Goal: Find specific page/section: Find specific page/section

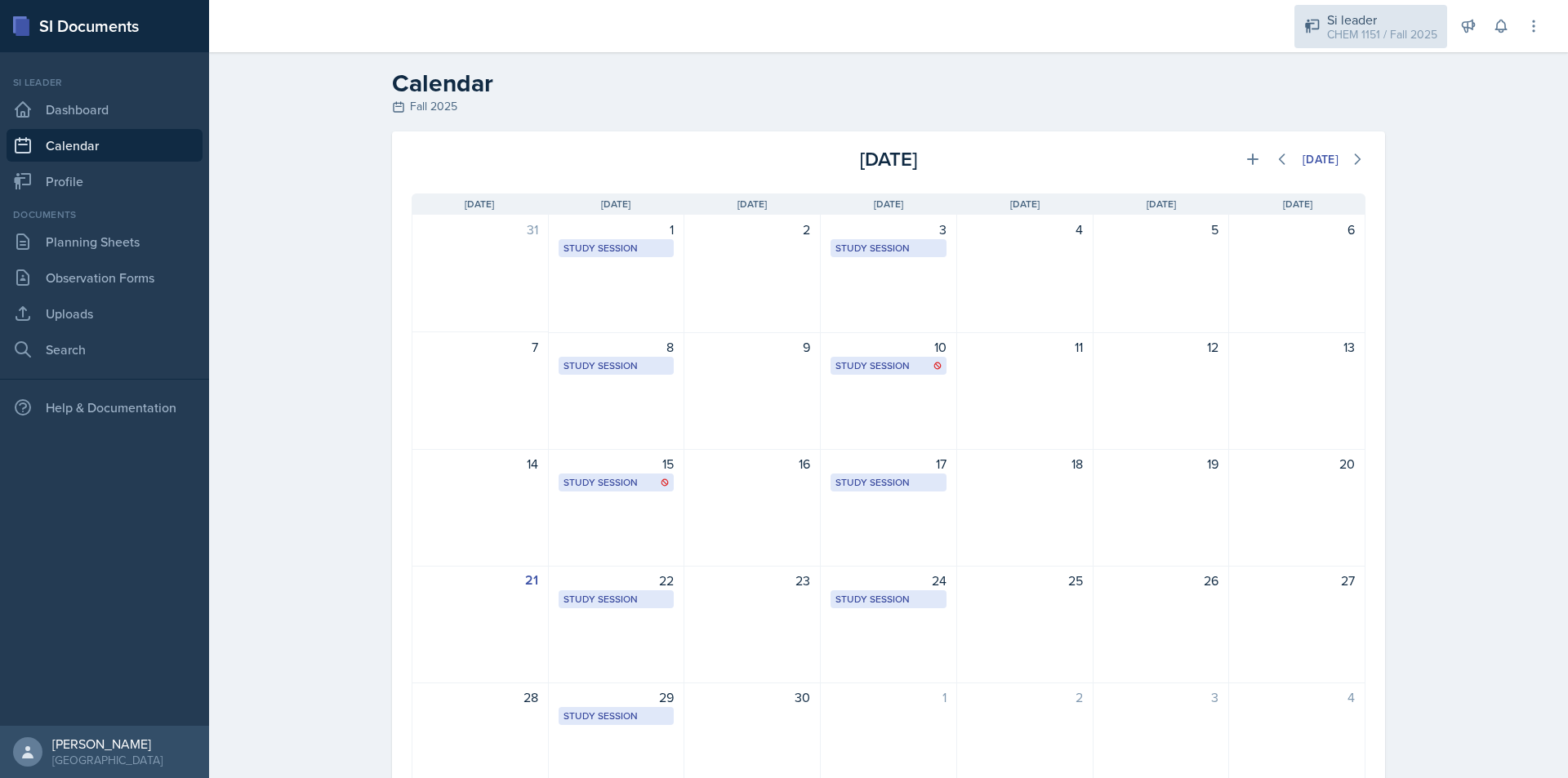
click at [1363, 26] on div "CHEM 1151 / Fall 2025" at bounding box center [1382, 35] width 110 height 17
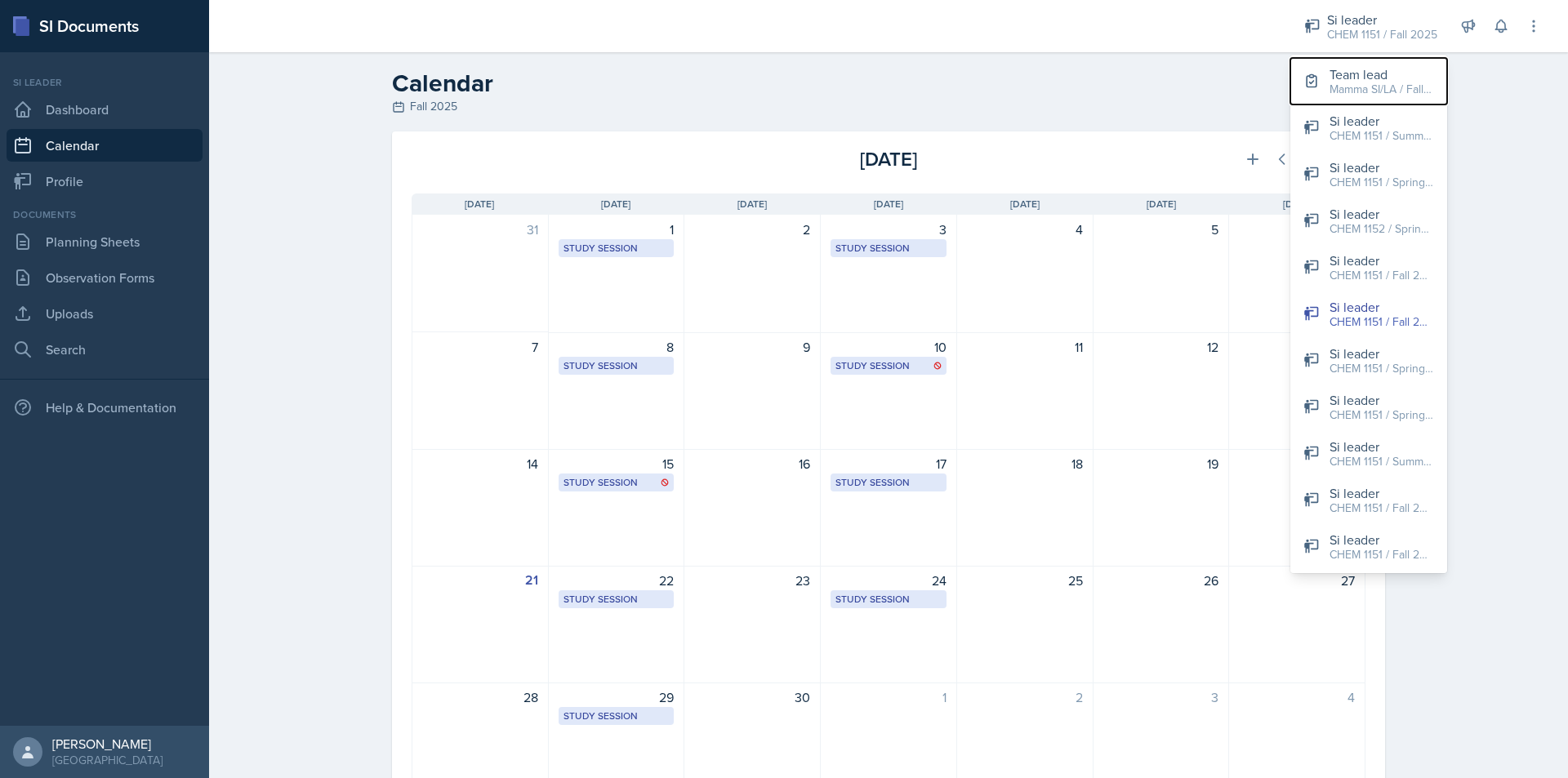
click at [1350, 66] on div "Team lead" at bounding box center [1382, 74] width 104 height 20
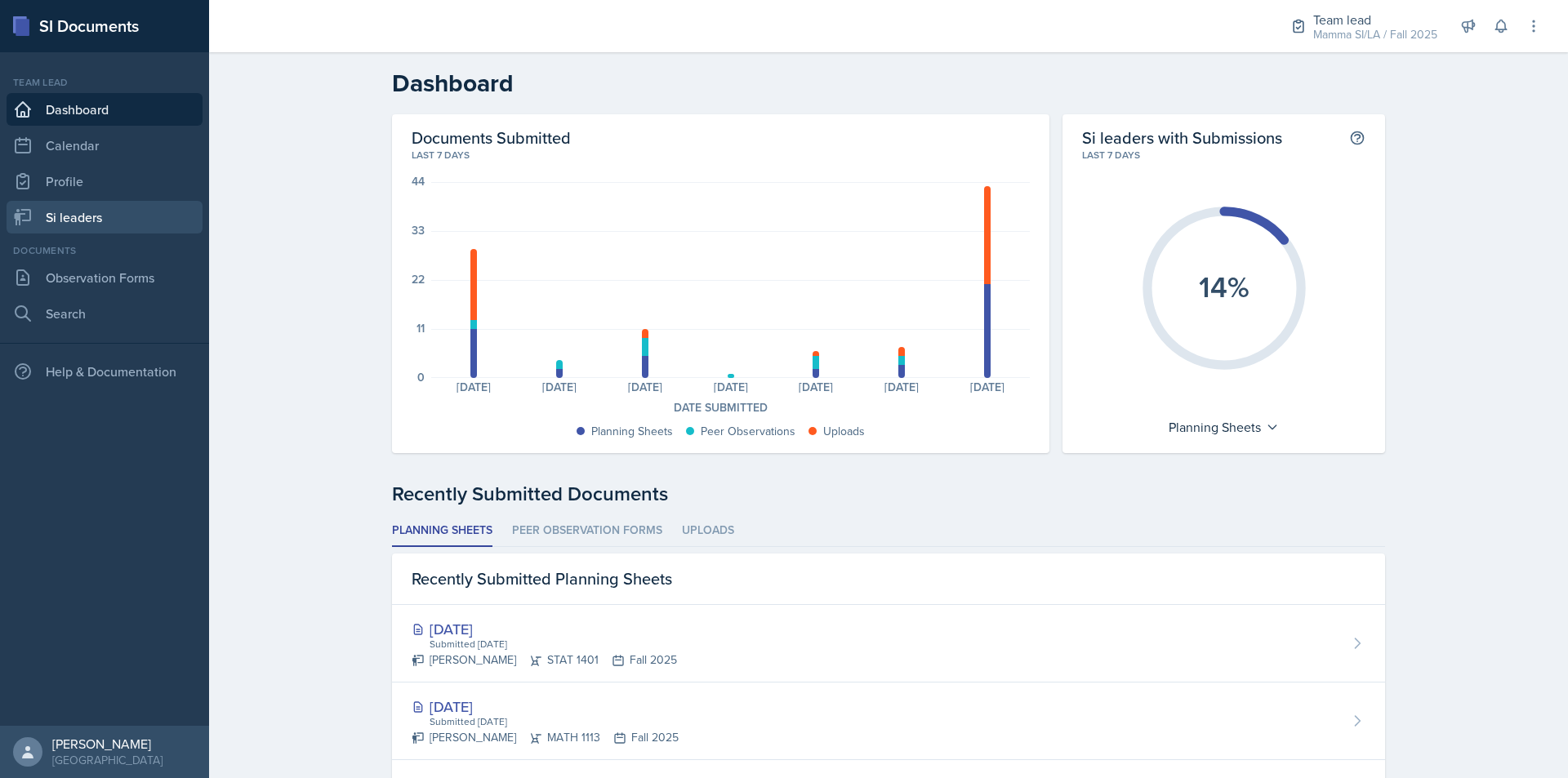
click at [110, 219] on link "Si leaders" at bounding box center [104, 217] width 196 height 32
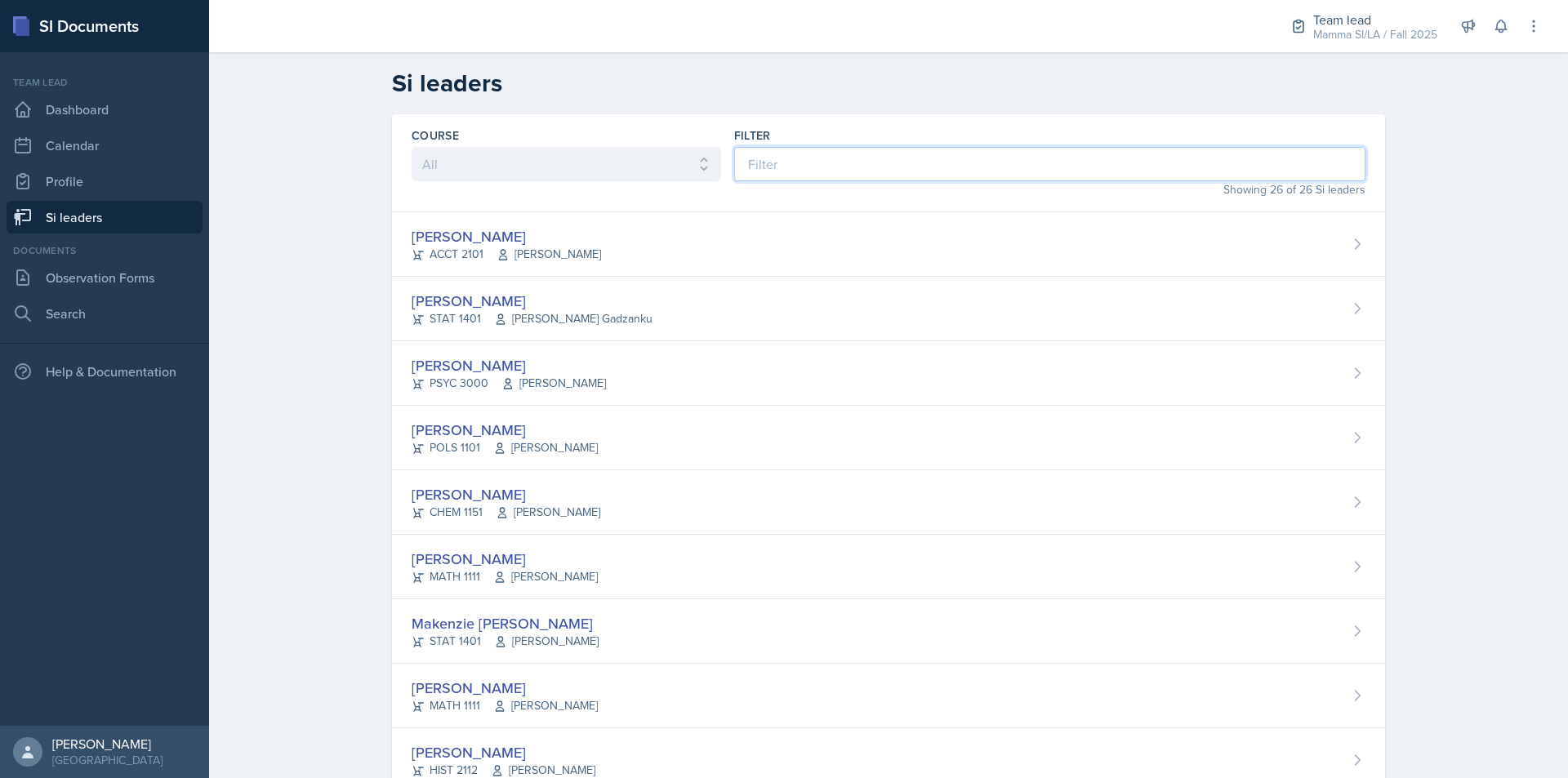
click at [868, 174] on input at bounding box center [1049, 164] width 631 height 34
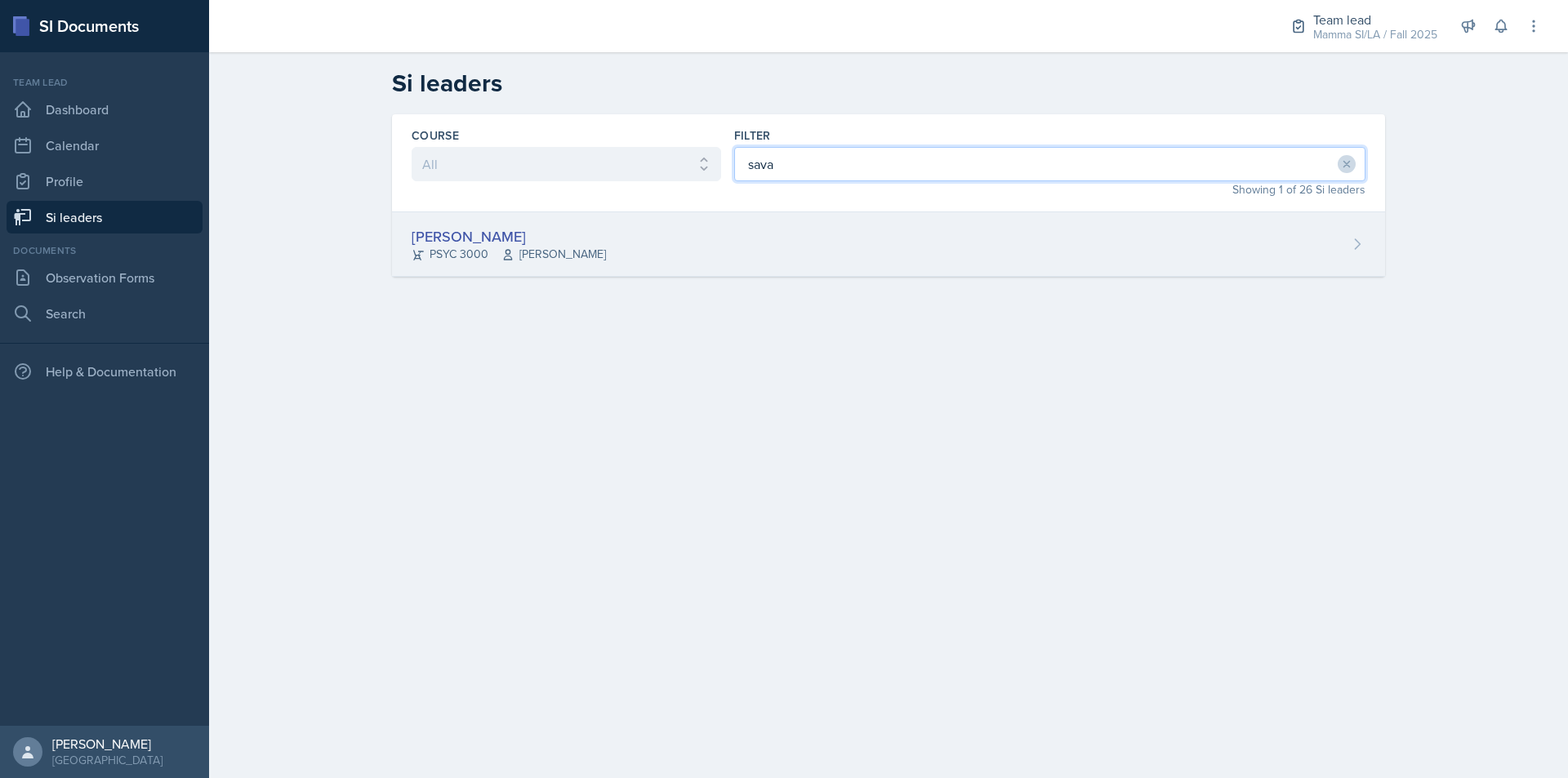
type input "sava"
click at [797, 249] on div "[PERSON_NAME] PSYC 3000 [PERSON_NAME]" at bounding box center [889, 245] width 993 height 65
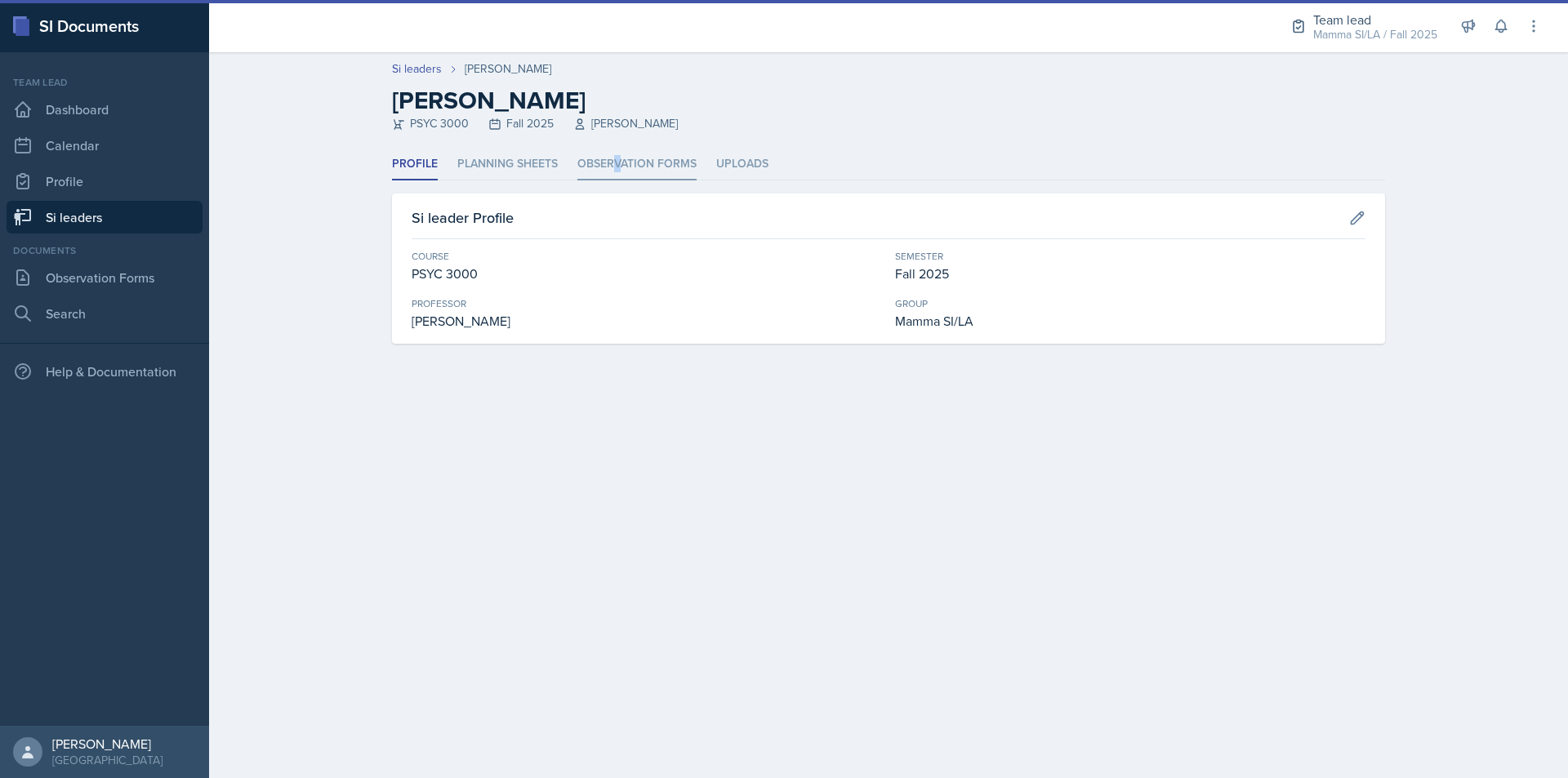
click at [618, 151] on li "Observation Forms" at bounding box center [637, 165] width 119 height 31
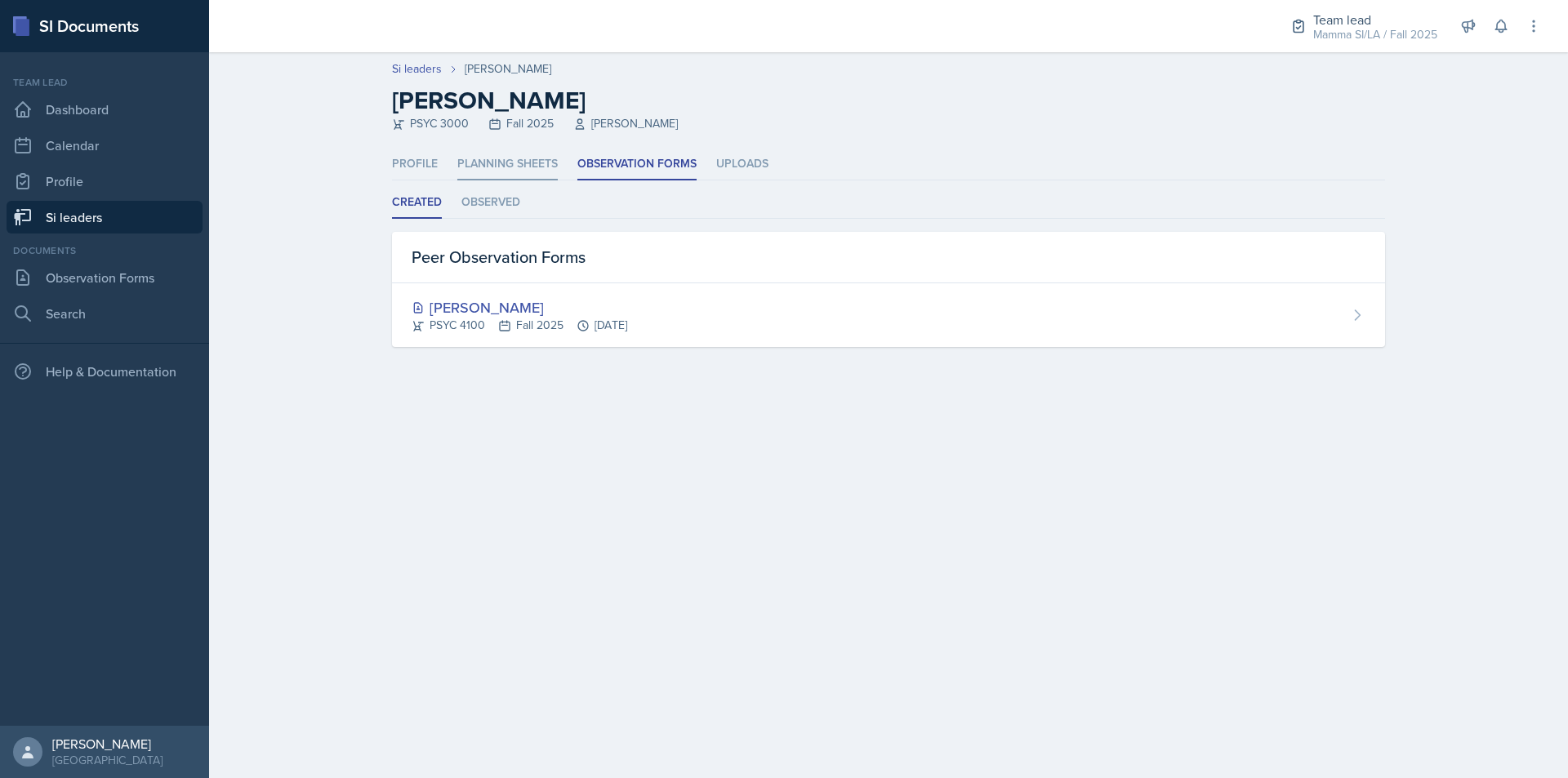
click at [548, 151] on li "Planning Sheets" at bounding box center [507, 165] width 100 height 31
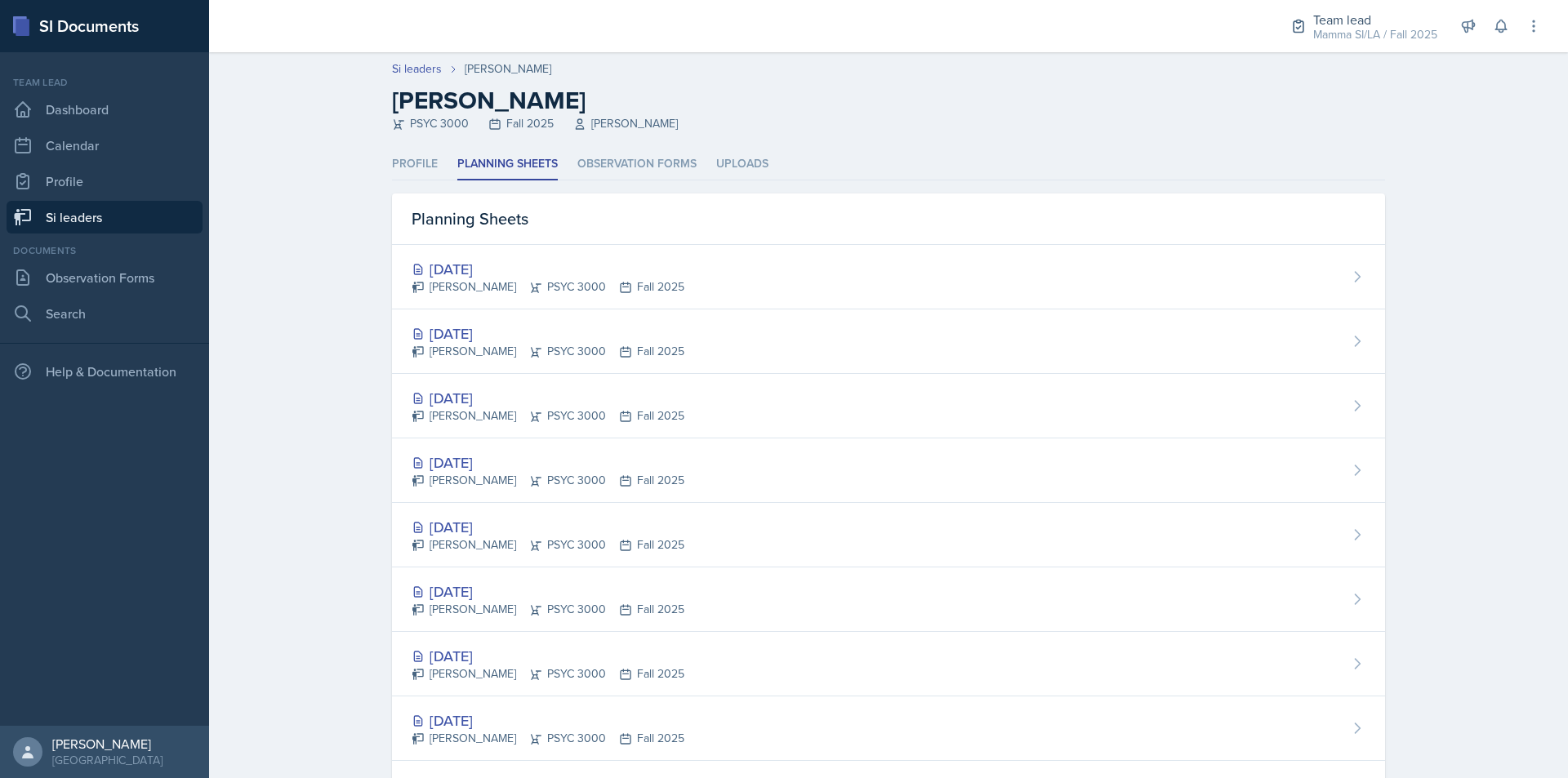
click at [161, 217] on link "Si leaders" at bounding box center [104, 217] width 196 height 32
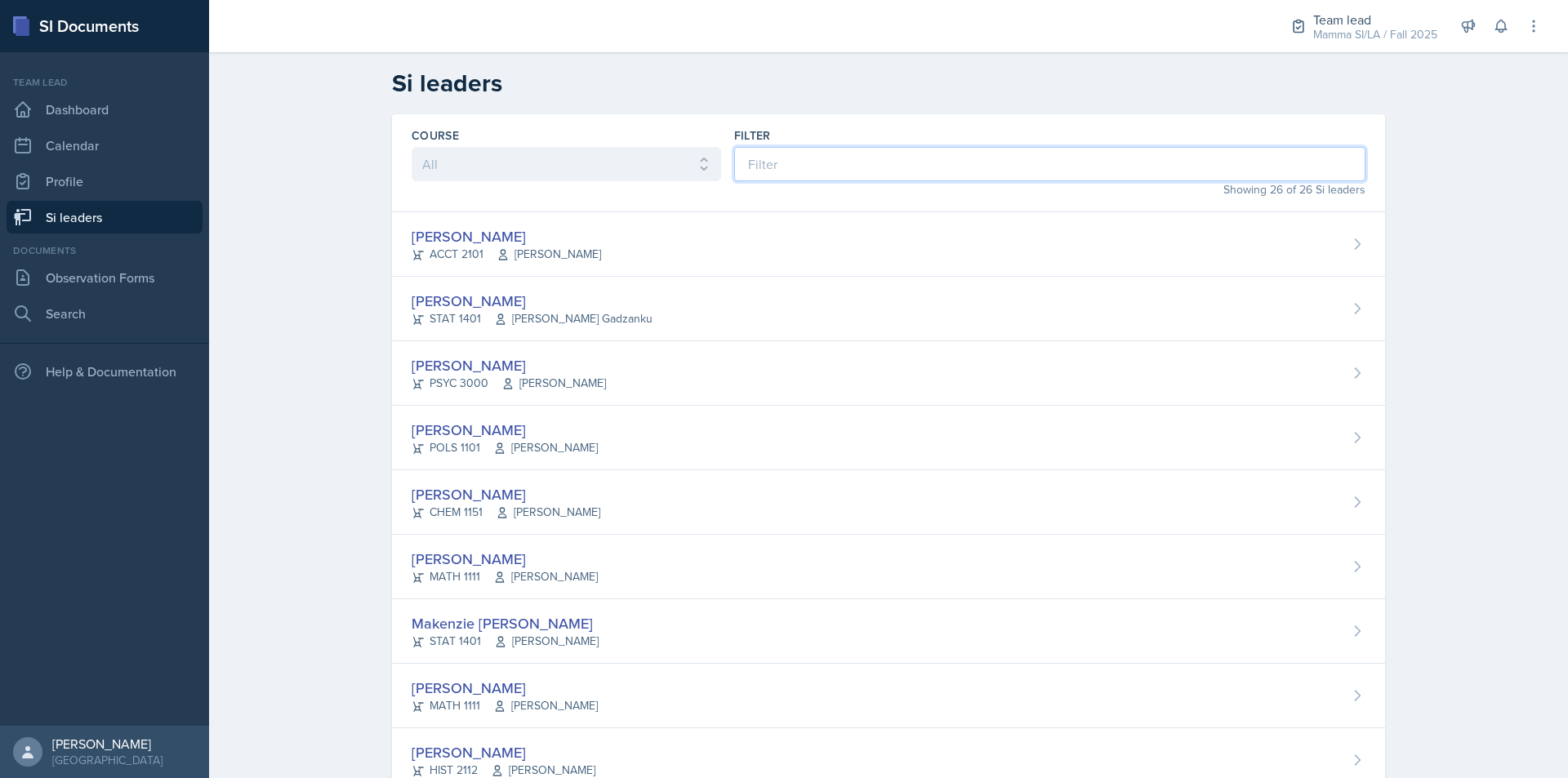
click at [799, 173] on input at bounding box center [1049, 164] width 631 height 34
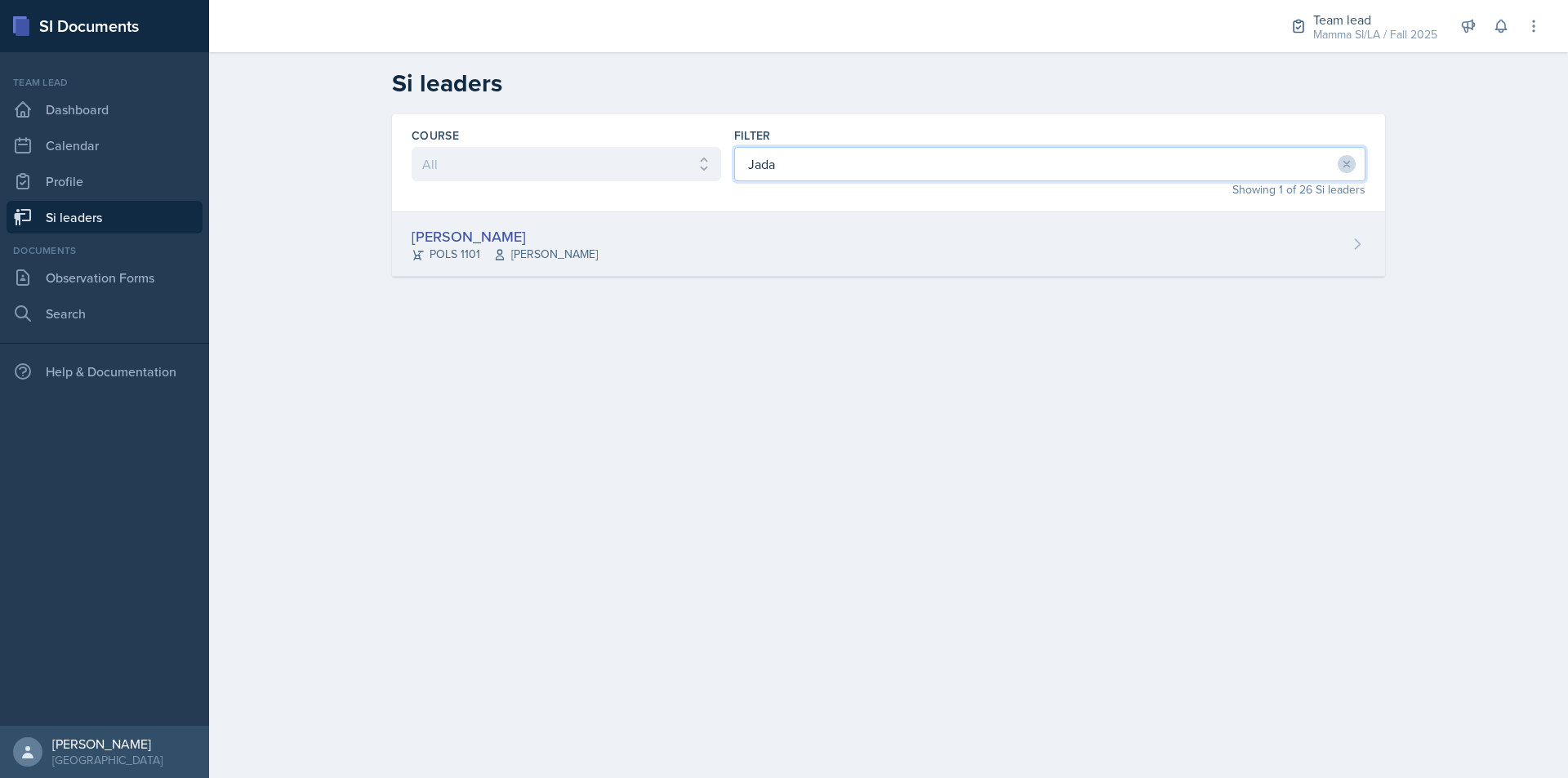
type input "Jada"
click at [770, 226] on div "[PERSON_NAME] POLS 1101 Semline [PERSON_NAME]" at bounding box center [889, 245] width 993 height 65
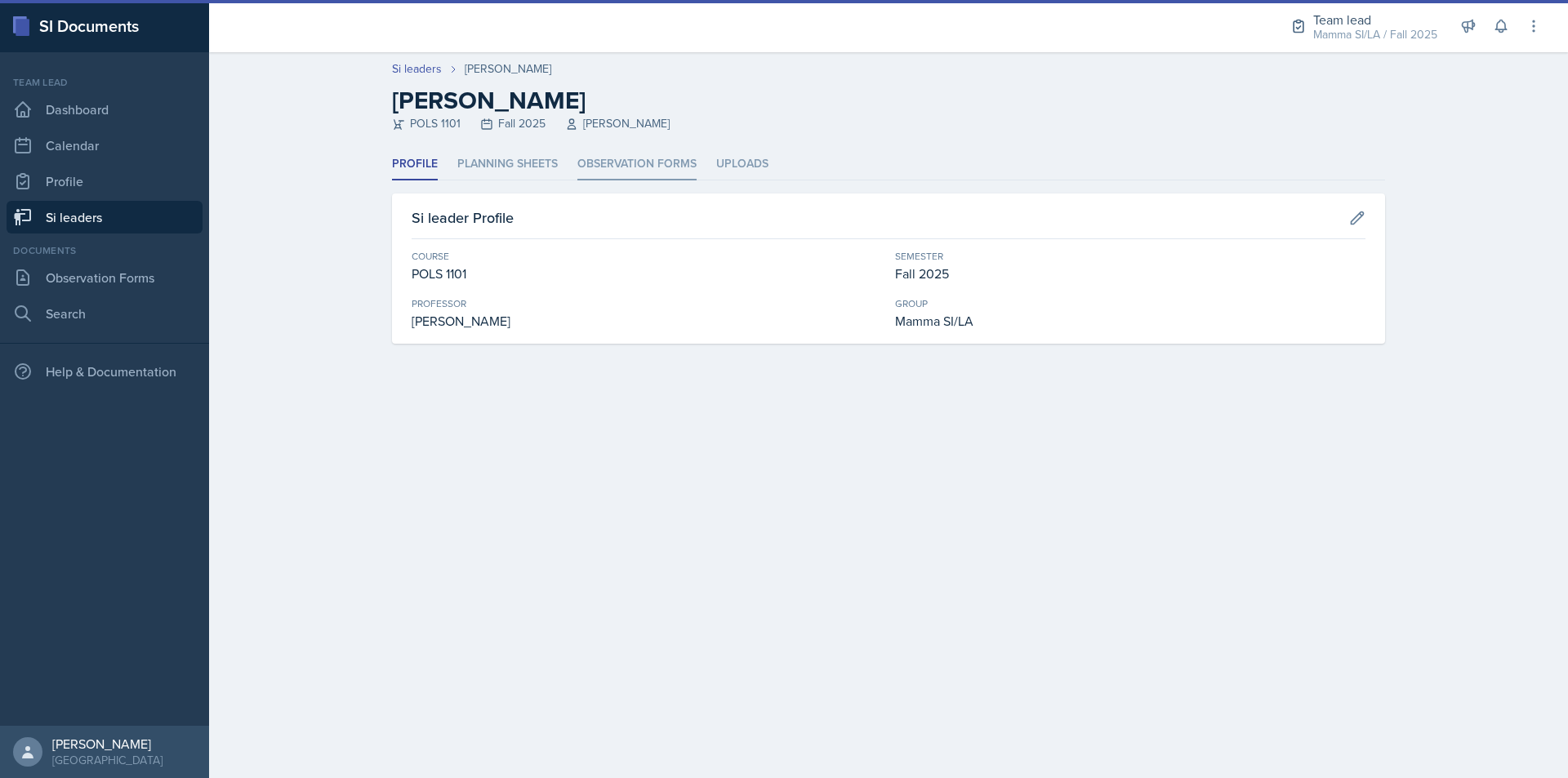
click at [628, 165] on li "Observation Forms" at bounding box center [637, 165] width 119 height 31
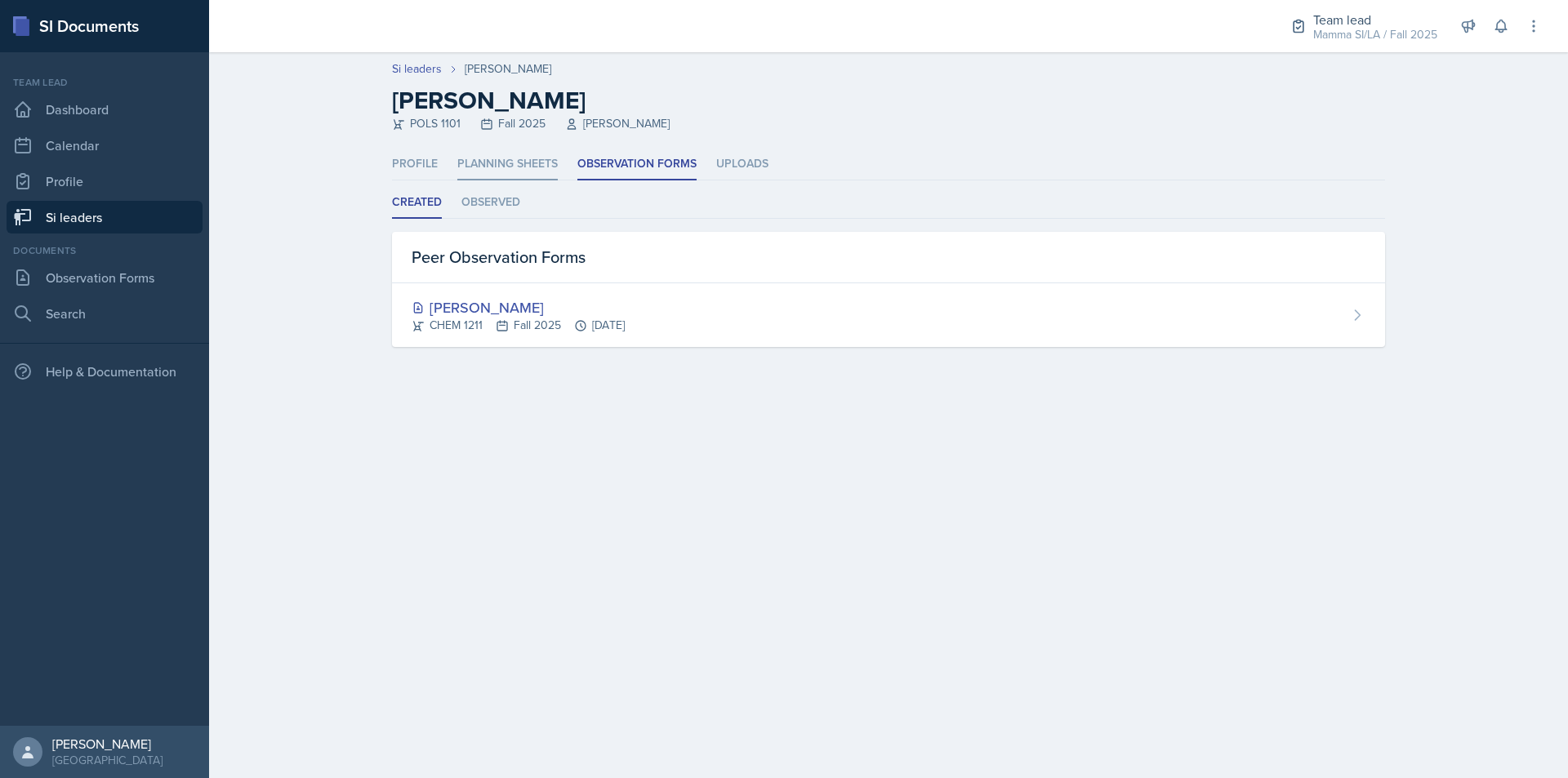
click at [531, 164] on li "Planning Sheets" at bounding box center [507, 165] width 100 height 31
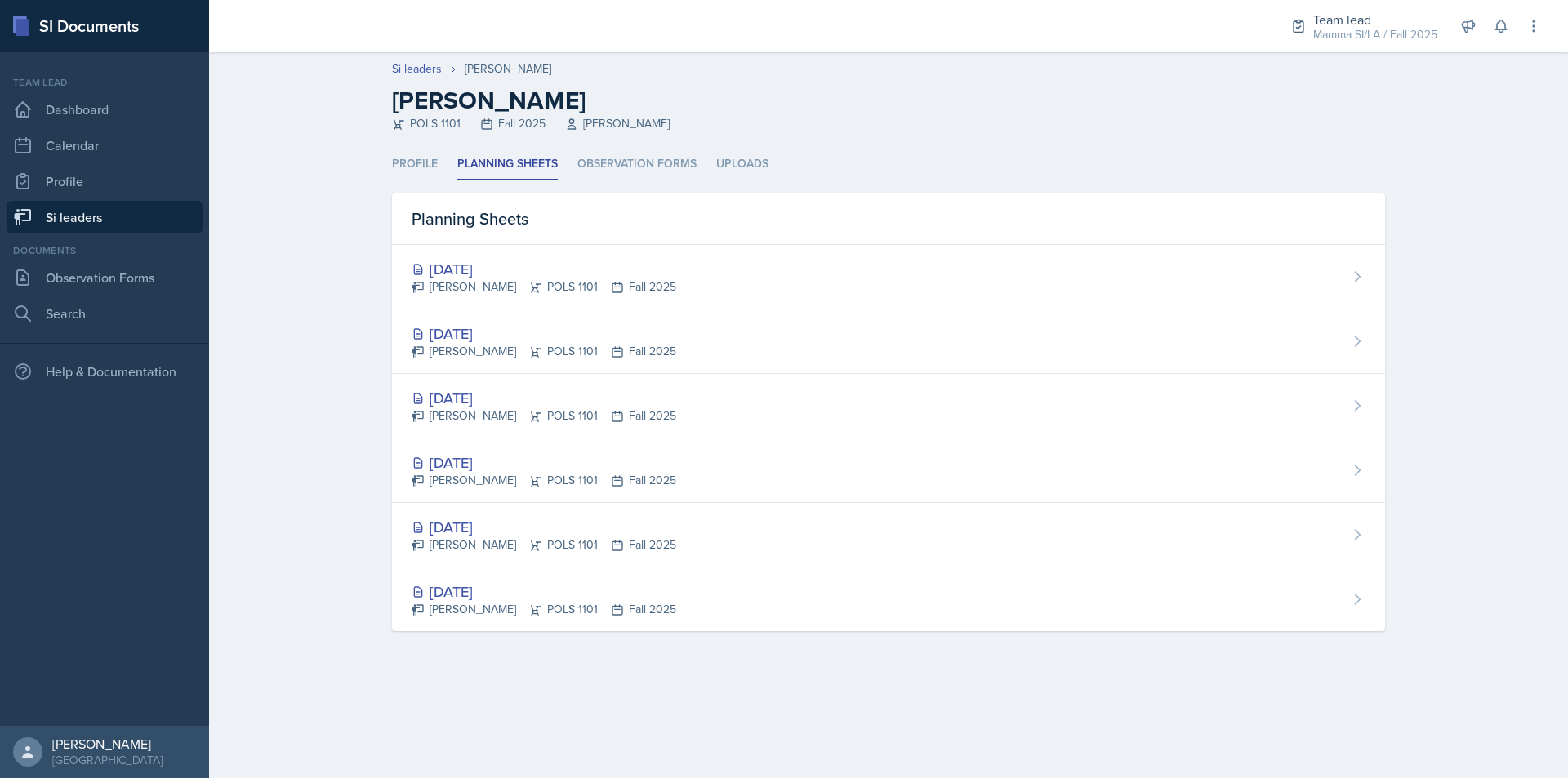
click at [117, 214] on link "Si leaders" at bounding box center [104, 217] width 196 height 32
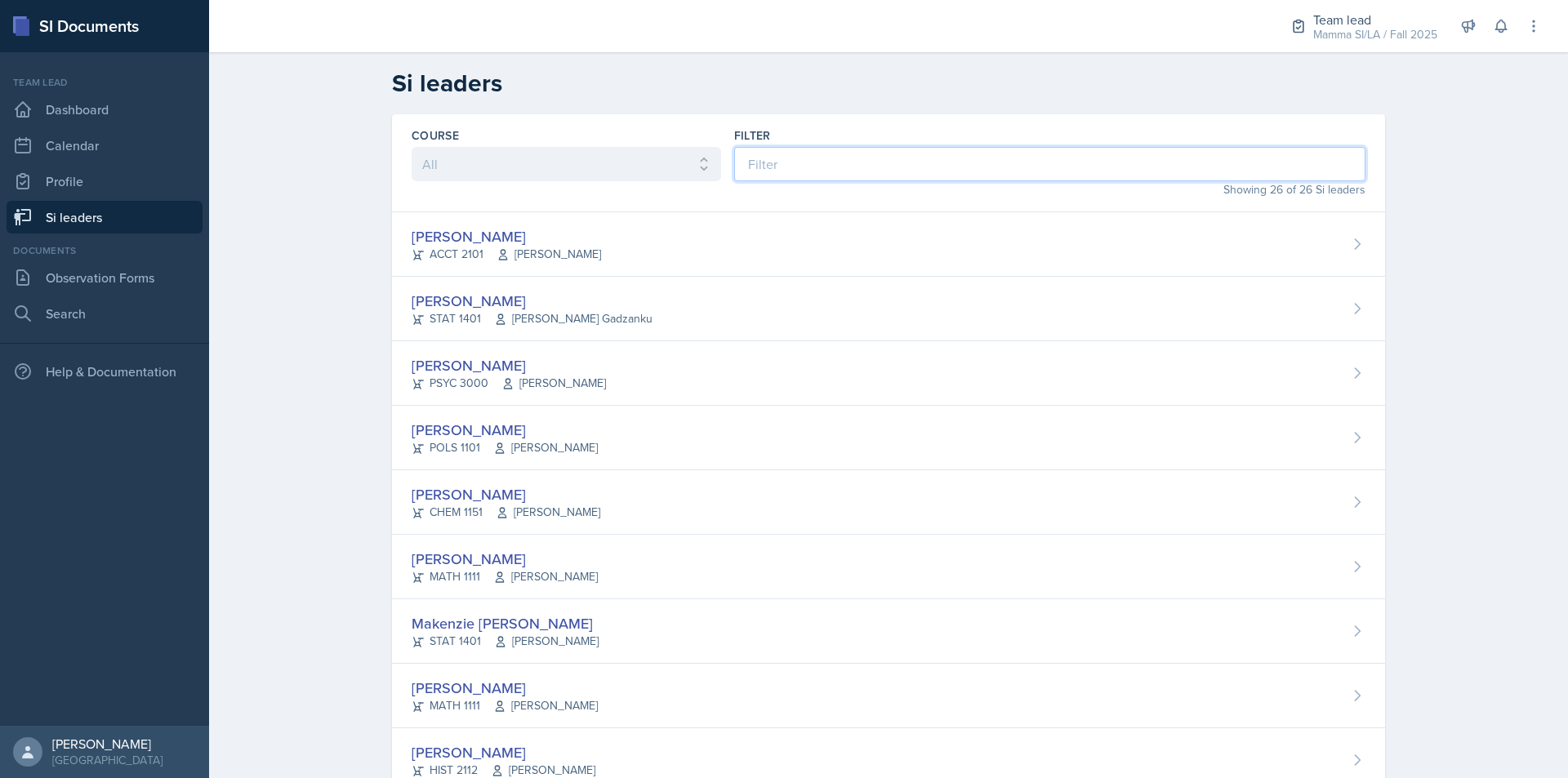
click at [771, 172] on input at bounding box center [1049, 164] width 631 height 34
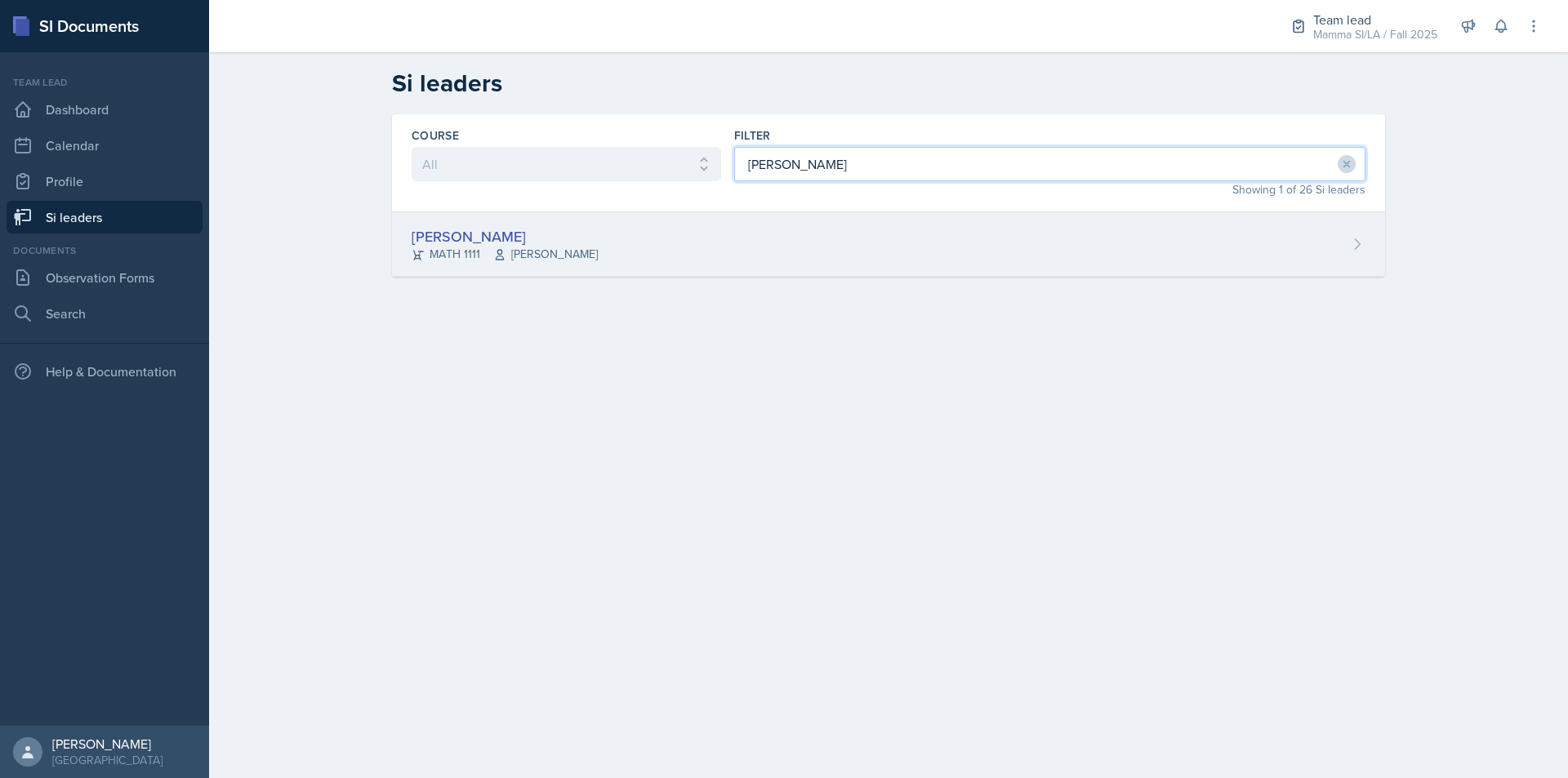
type input "[PERSON_NAME]"
click at [845, 259] on div "[PERSON_NAME] MATH 1111 [PERSON_NAME]" at bounding box center [889, 245] width 993 height 65
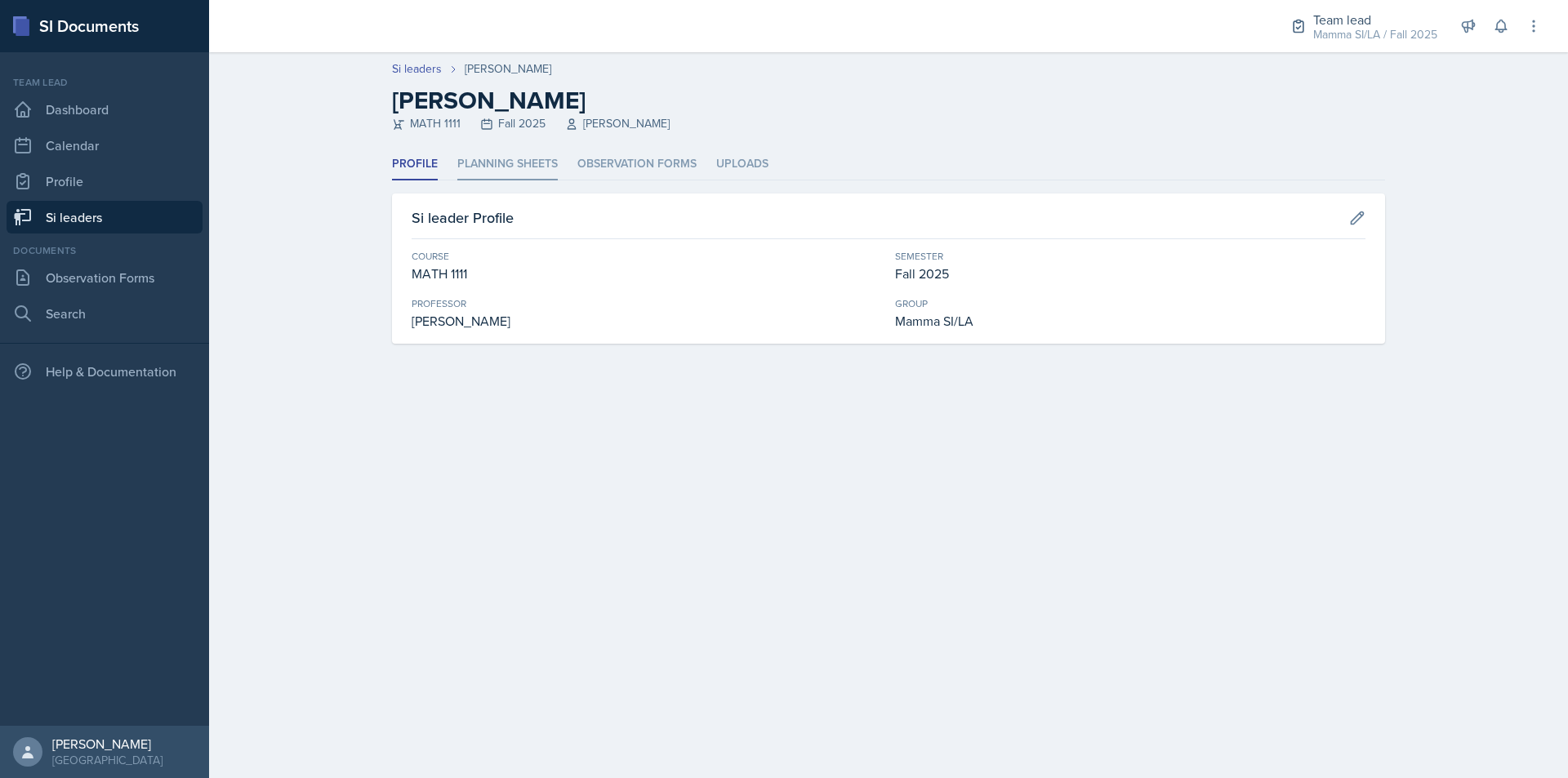
click at [543, 156] on li "Planning Sheets" at bounding box center [507, 165] width 100 height 31
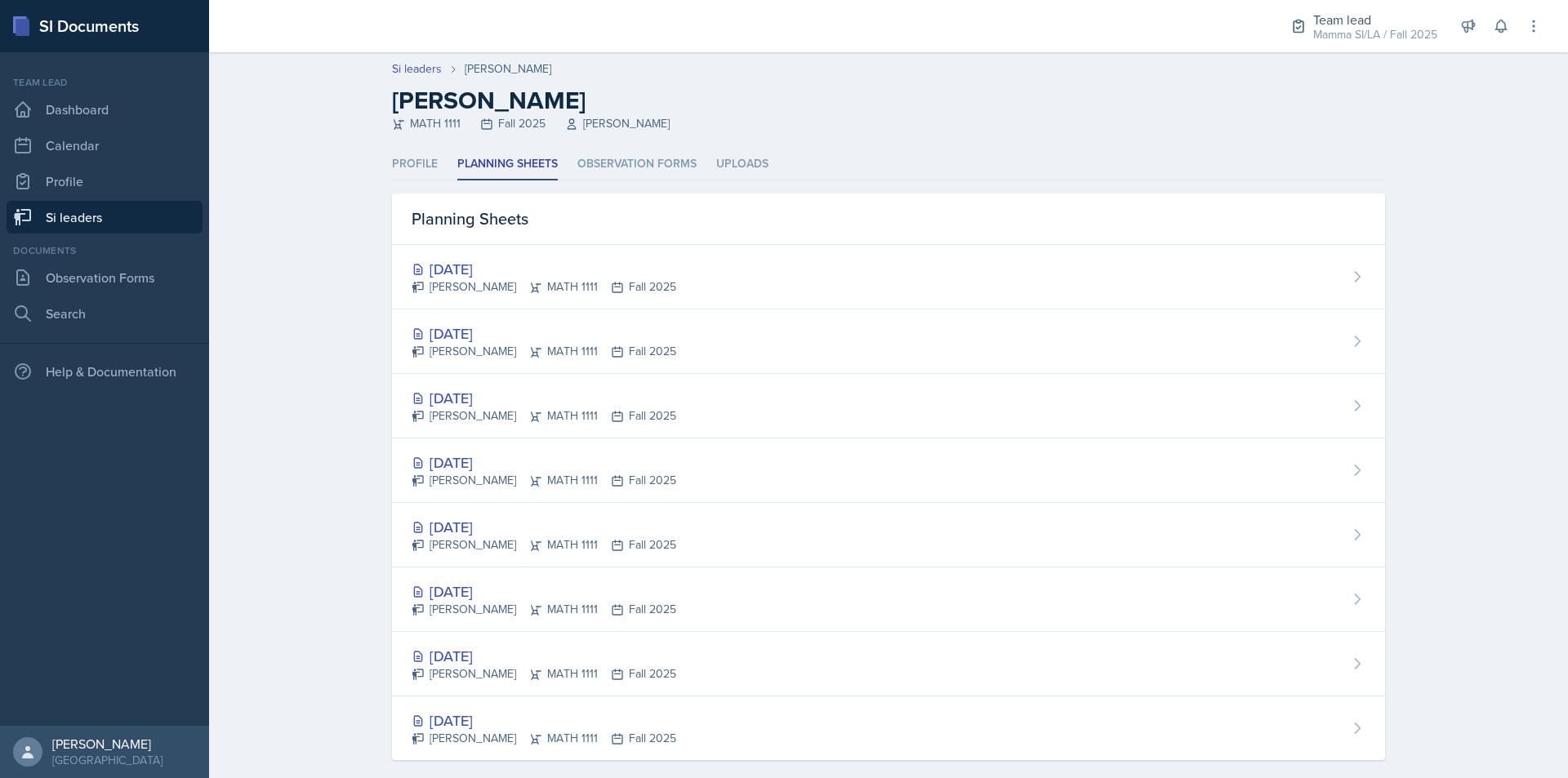
drag, startPoint x: 148, startPoint y: 214, endPoint x: 180, endPoint y: 214, distance: 32.0
click at [148, 214] on link "Si leaders" at bounding box center [104, 217] width 196 height 32
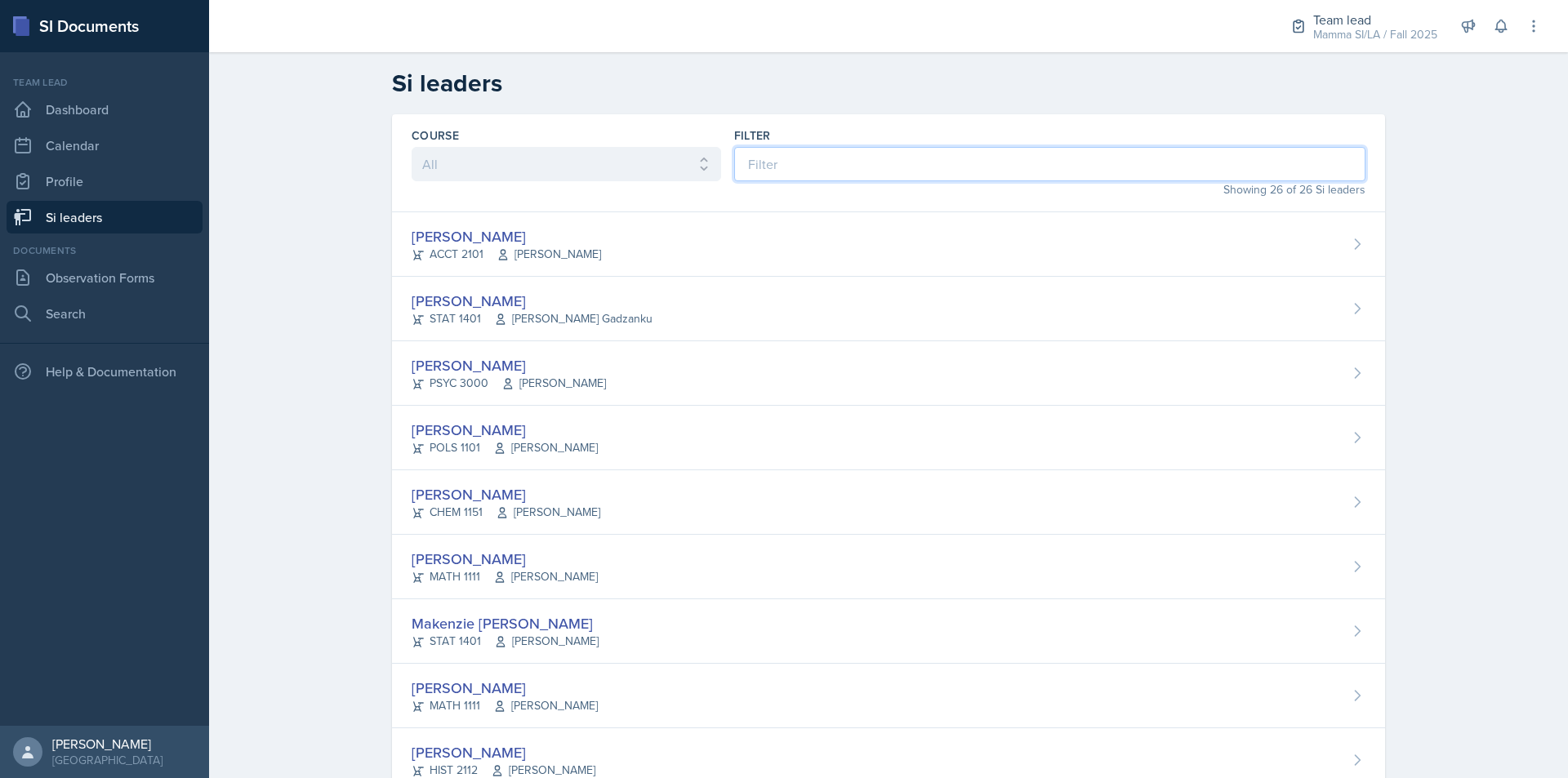
click at [786, 157] on input at bounding box center [1049, 164] width 631 height 34
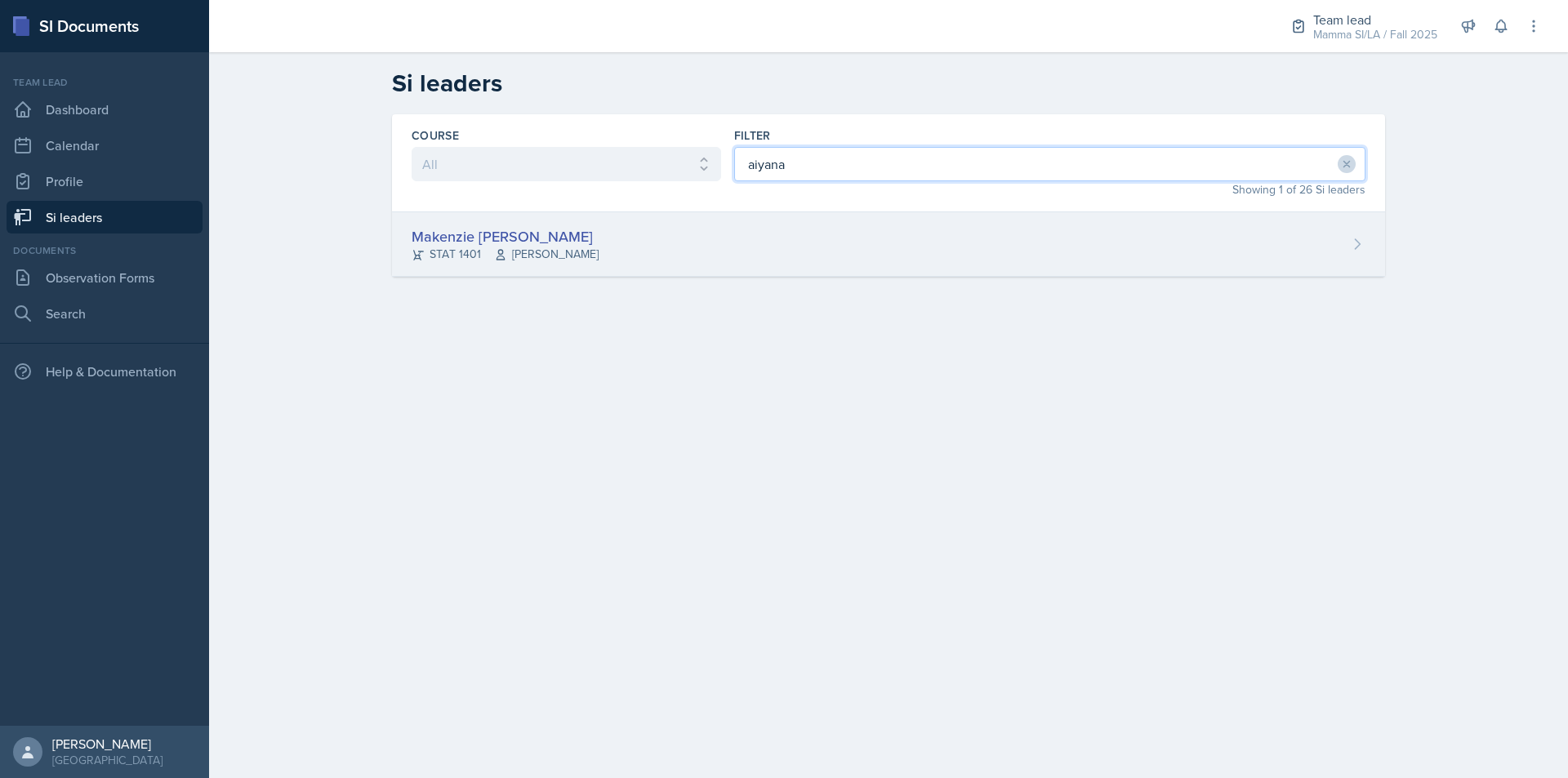
type input "aiyana"
click at [762, 258] on div "Makenzie [PERSON_NAME] STAT 1401 [PERSON_NAME]" at bounding box center [889, 245] width 993 height 65
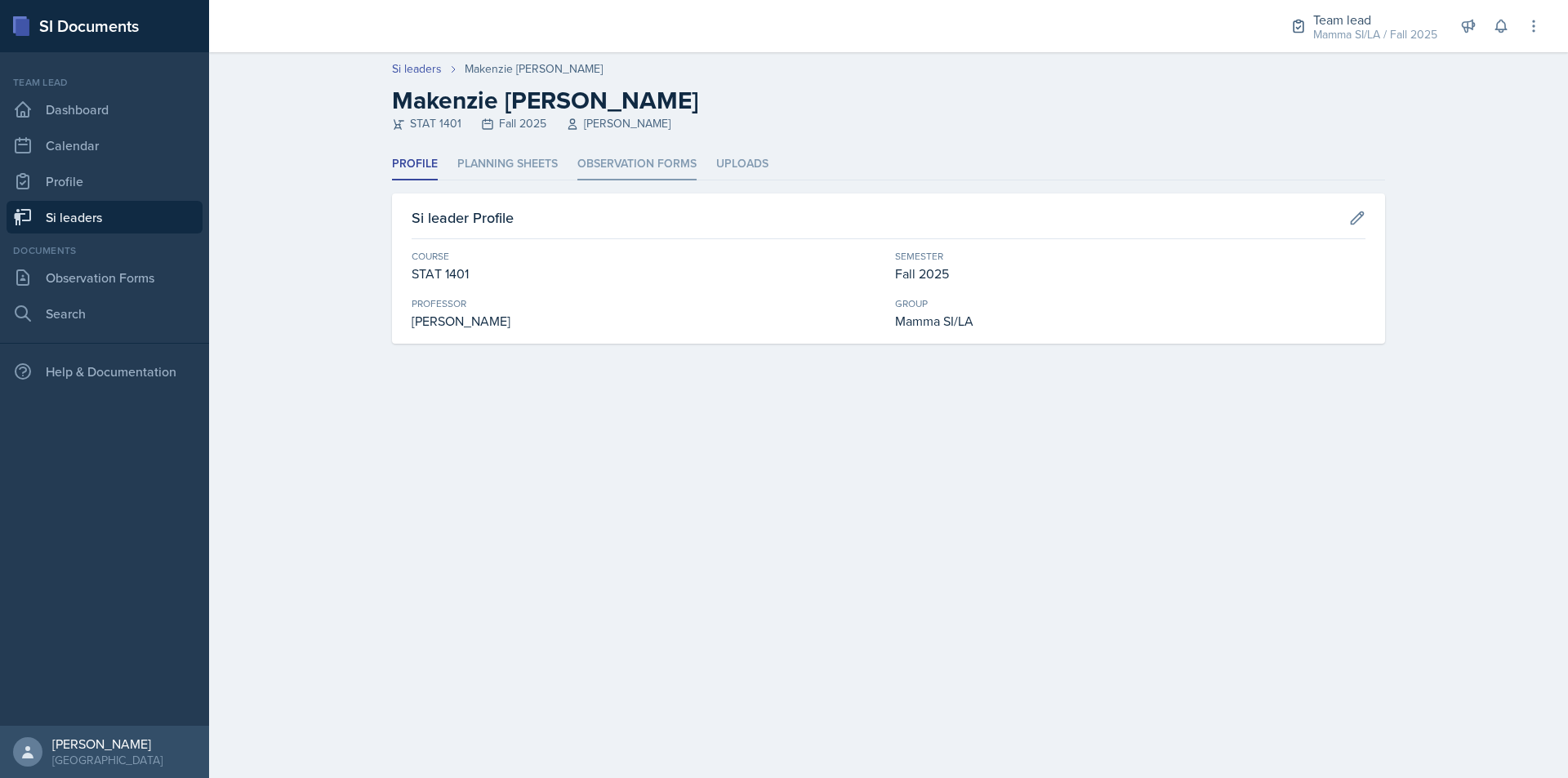
click at [641, 166] on li "Observation Forms" at bounding box center [637, 165] width 119 height 31
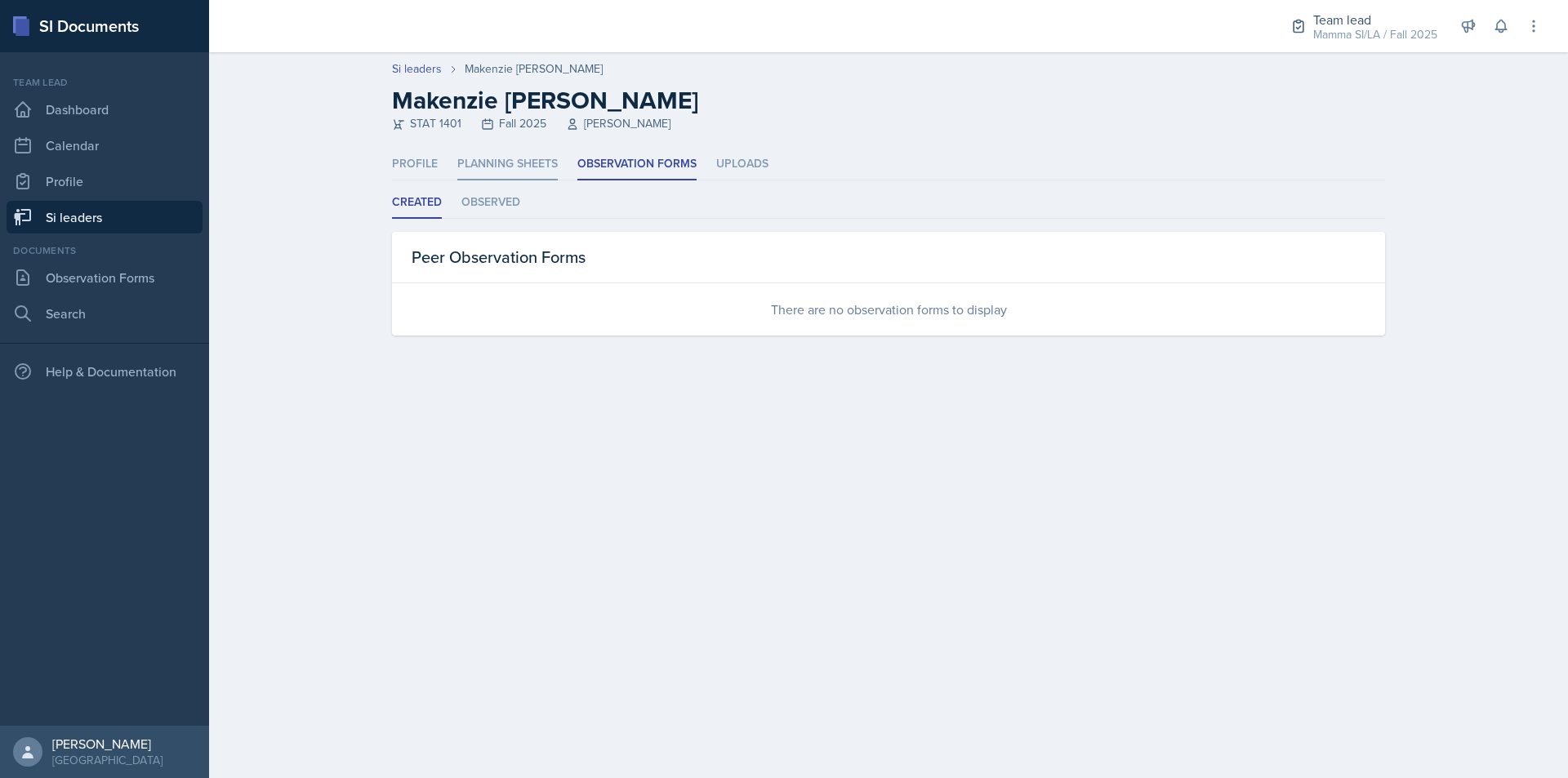
click at [519, 168] on li "Planning Sheets" at bounding box center [507, 165] width 100 height 31
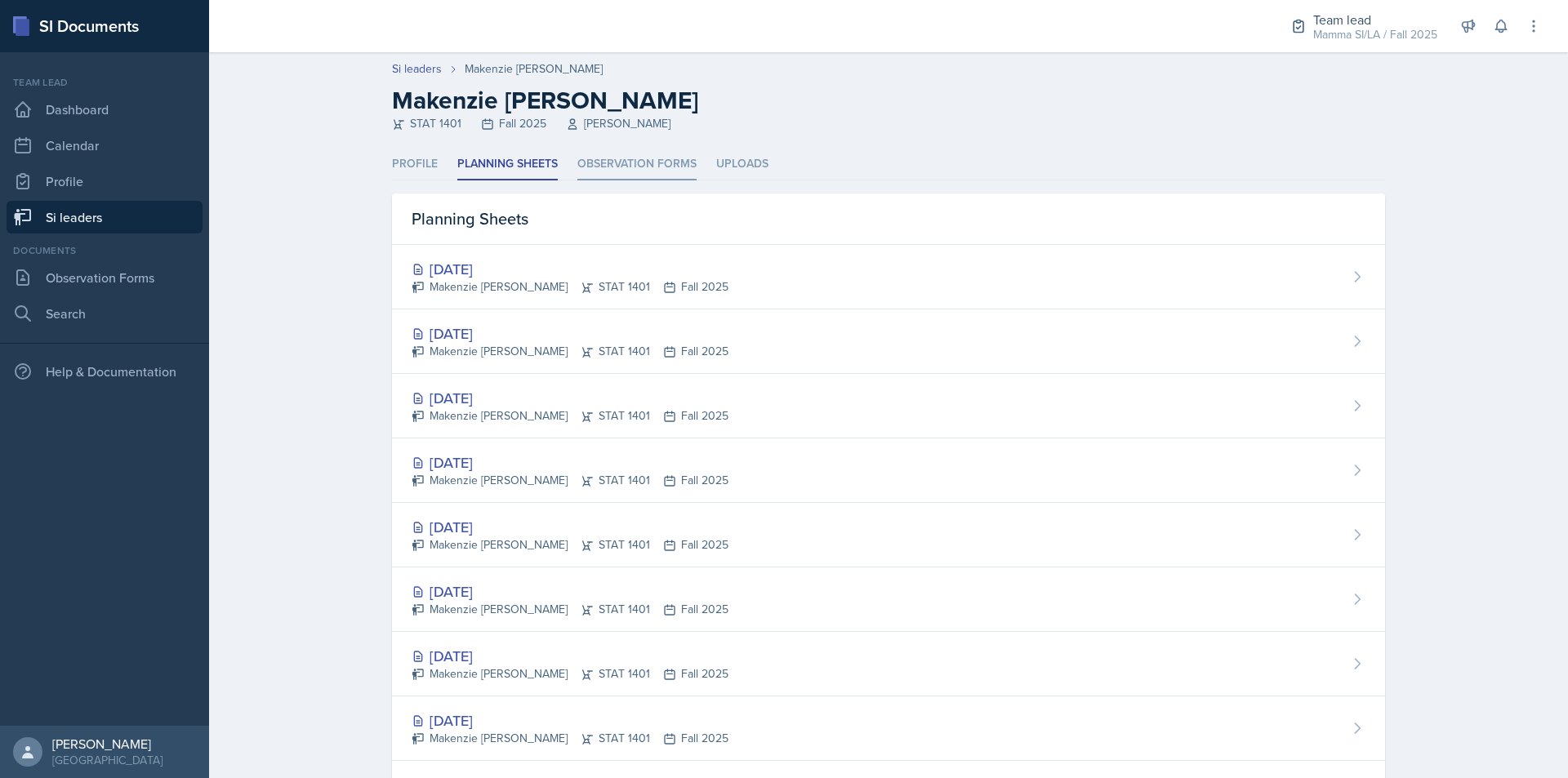
click at [605, 167] on li "Observation Forms" at bounding box center [637, 165] width 119 height 31
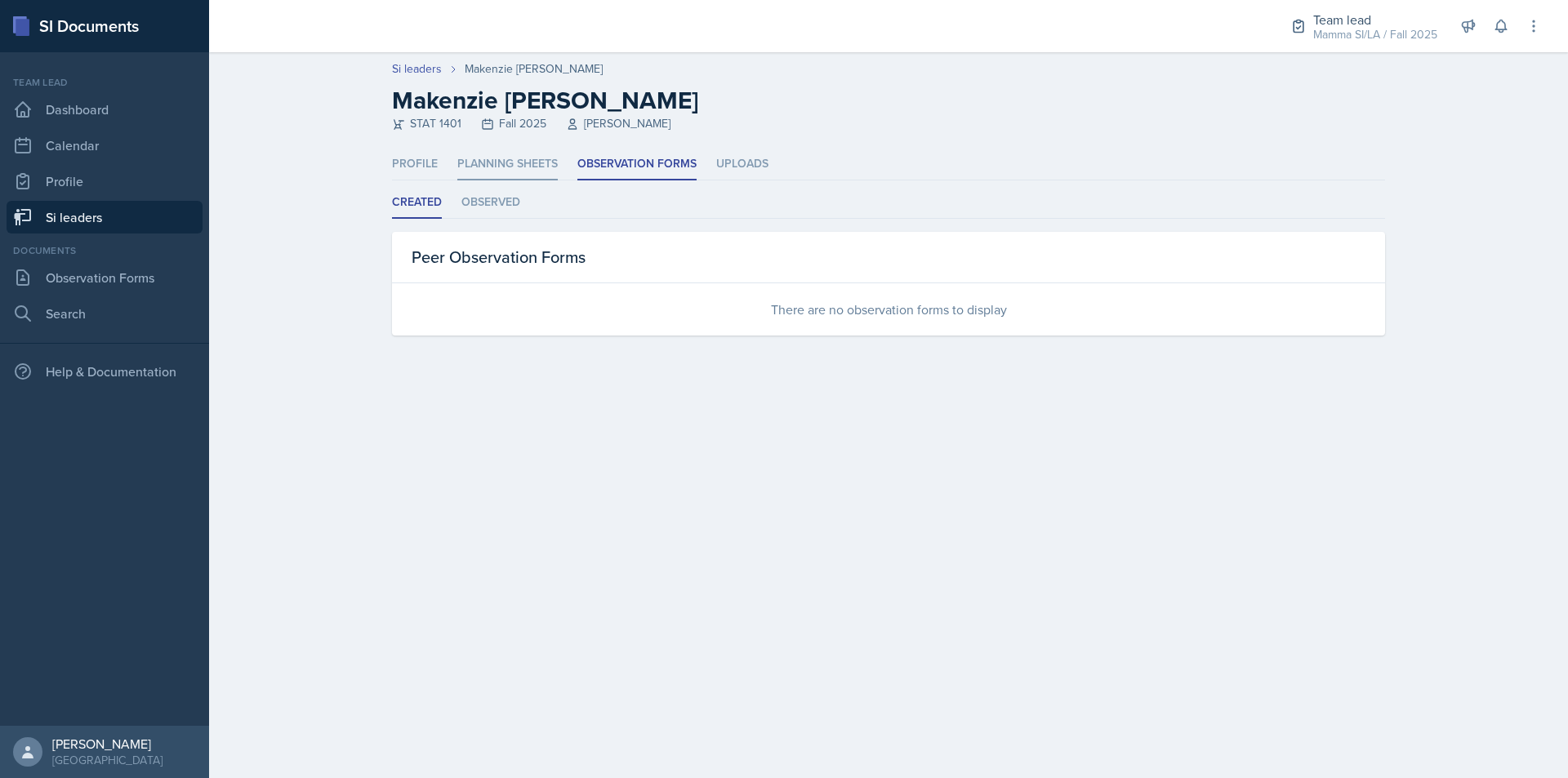
click at [532, 178] on li "Planning Sheets" at bounding box center [507, 165] width 100 height 31
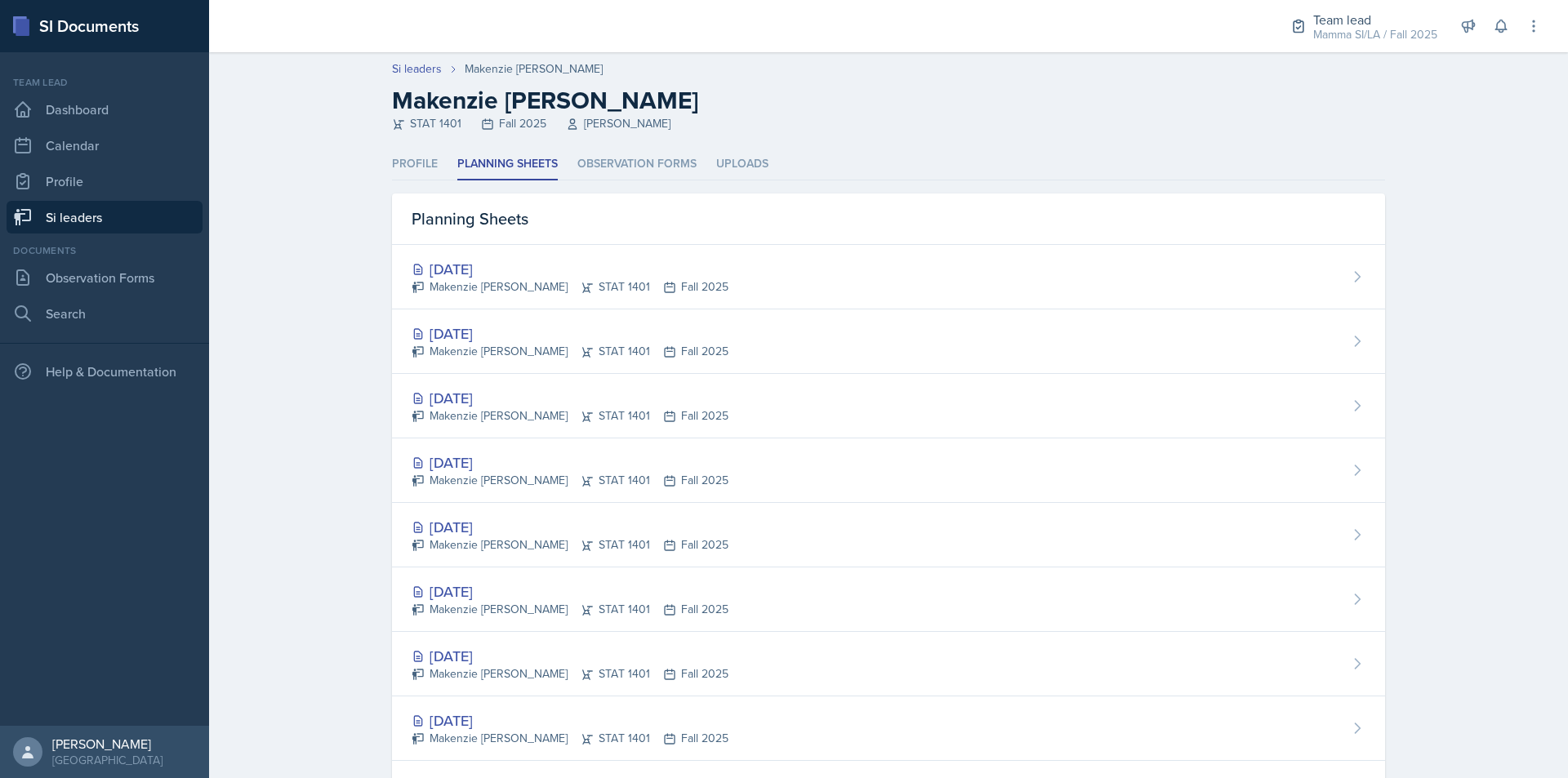
click at [94, 218] on link "Si leaders" at bounding box center [104, 217] width 196 height 32
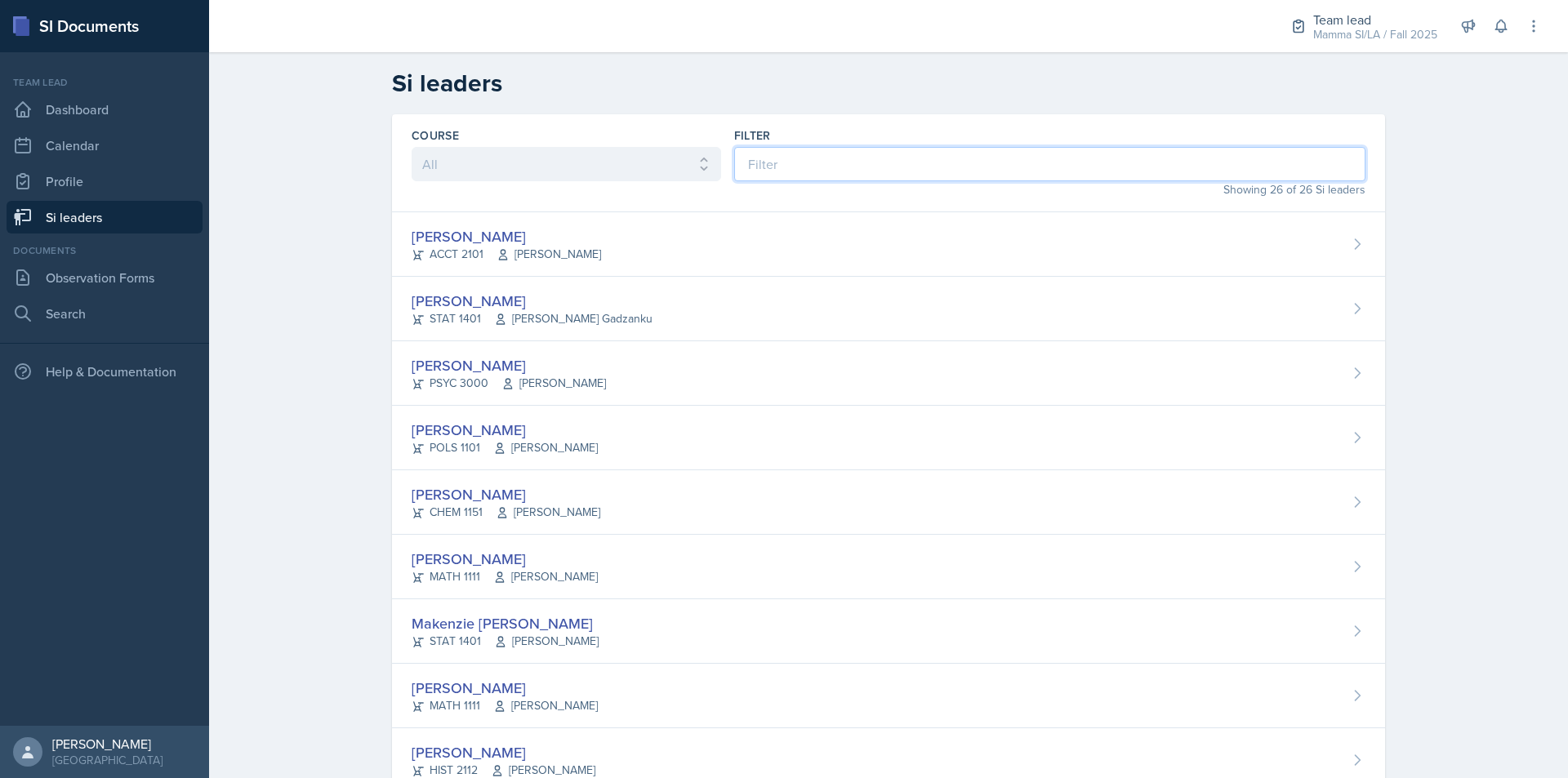
click at [772, 169] on input at bounding box center [1049, 164] width 631 height 34
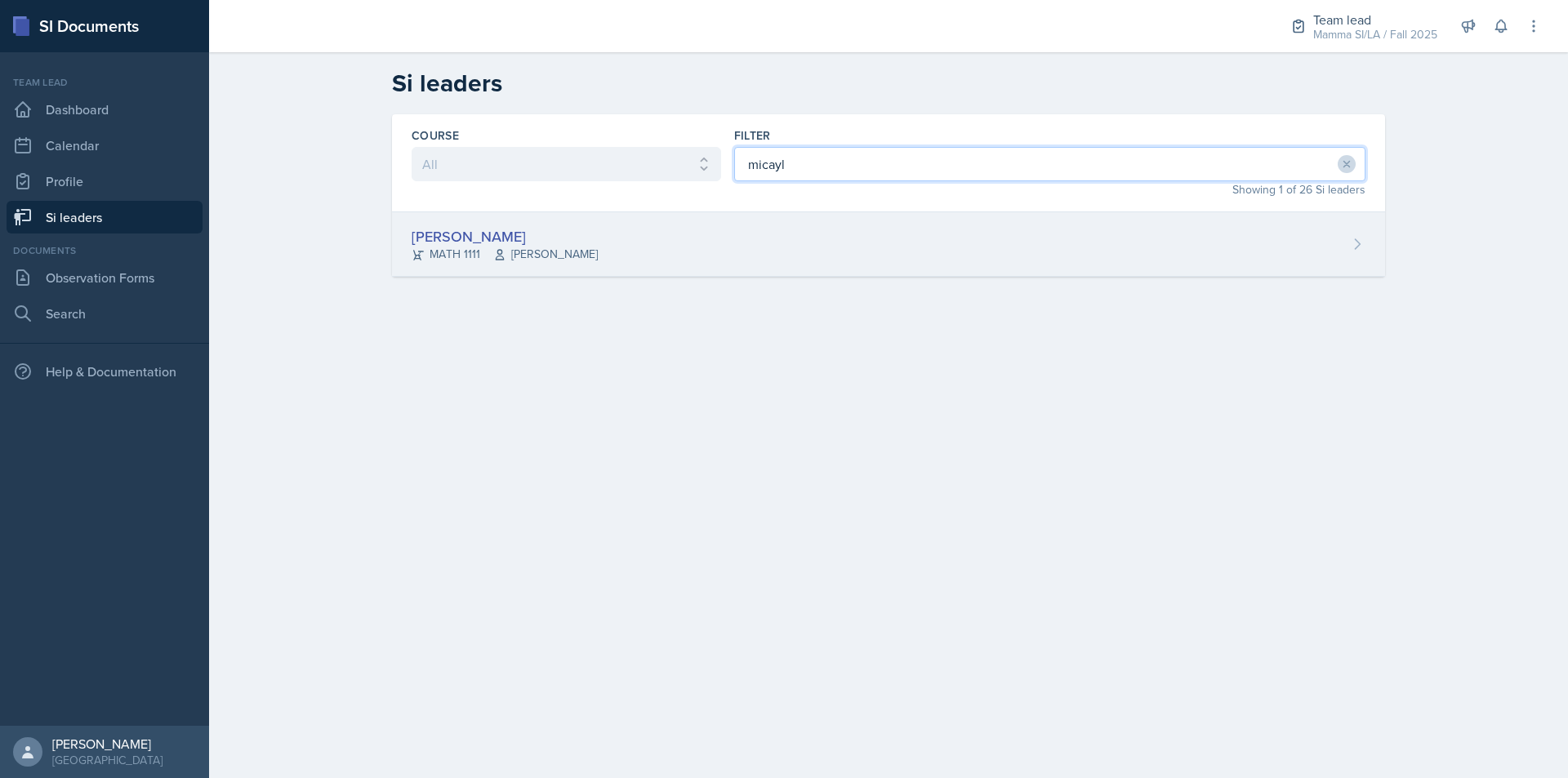
type input "micayl"
click at [796, 262] on div "[PERSON_NAME] MATH 1111 [PERSON_NAME]" at bounding box center [889, 245] width 993 height 65
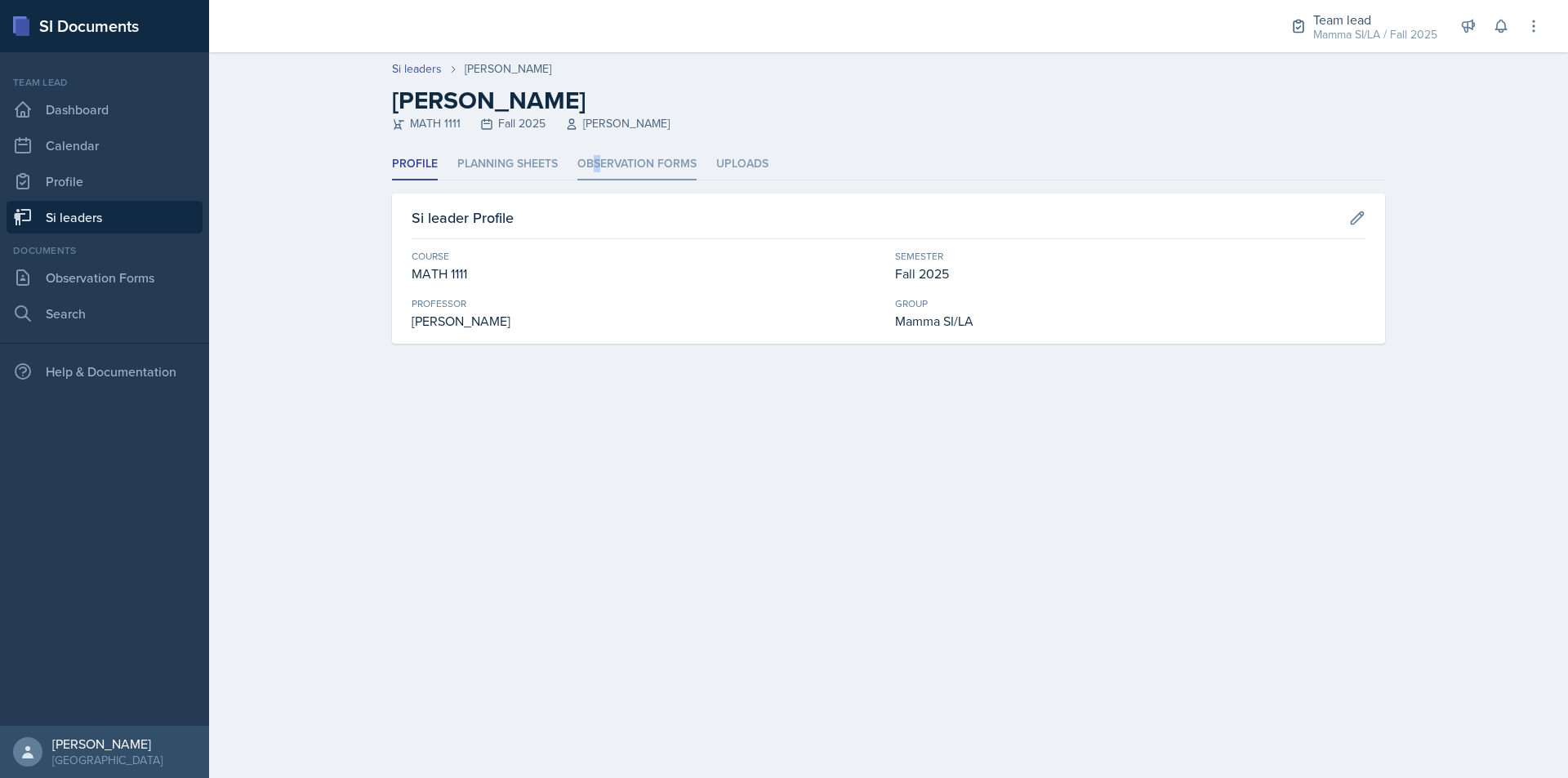
click at [602, 166] on li "Observation Forms" at bounding box center [637, 165] width 119 height 31
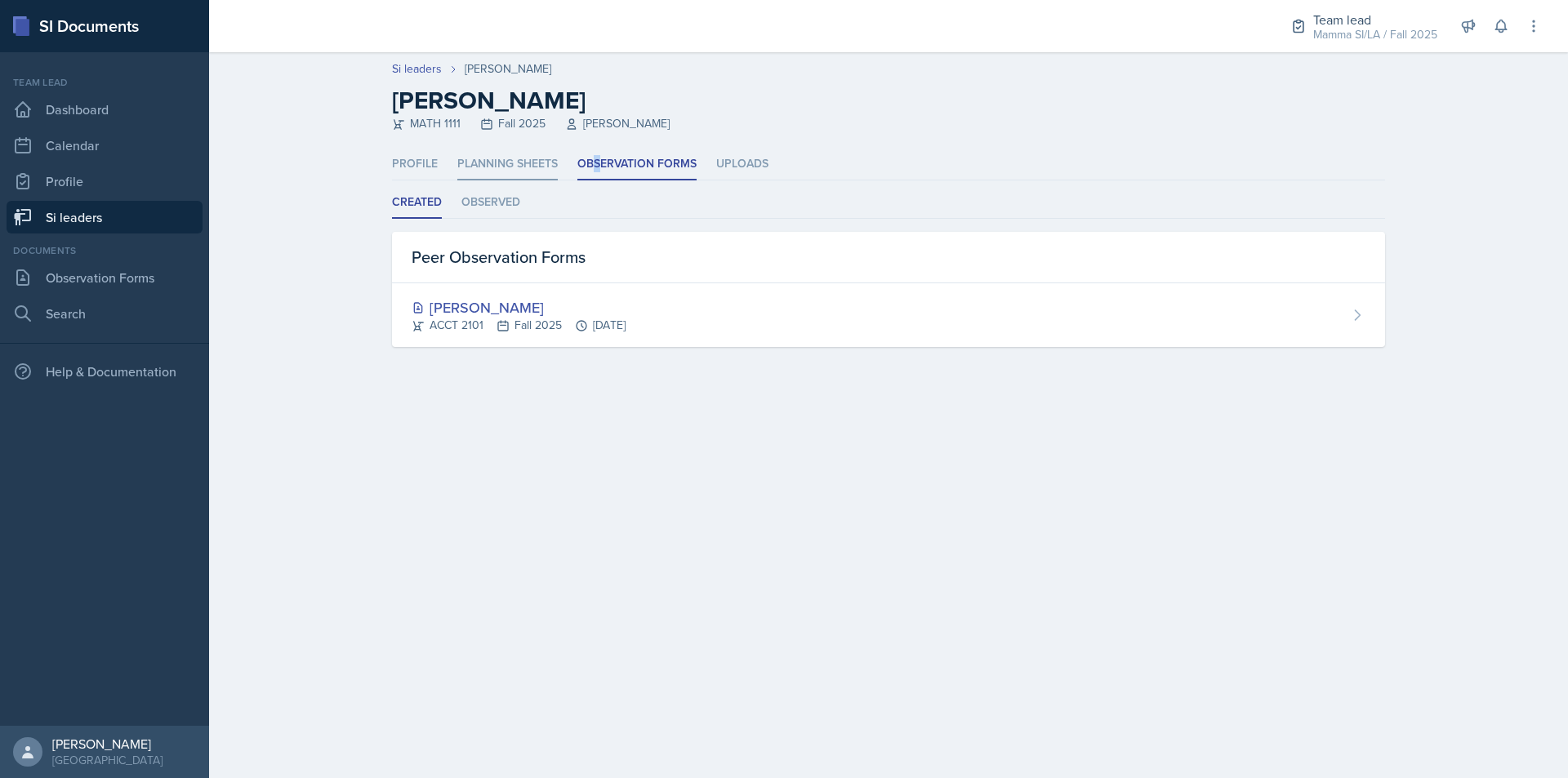
click at [535, 159] on li "Planning Sheets" at bounding box center [507, 165] width 100 height 31
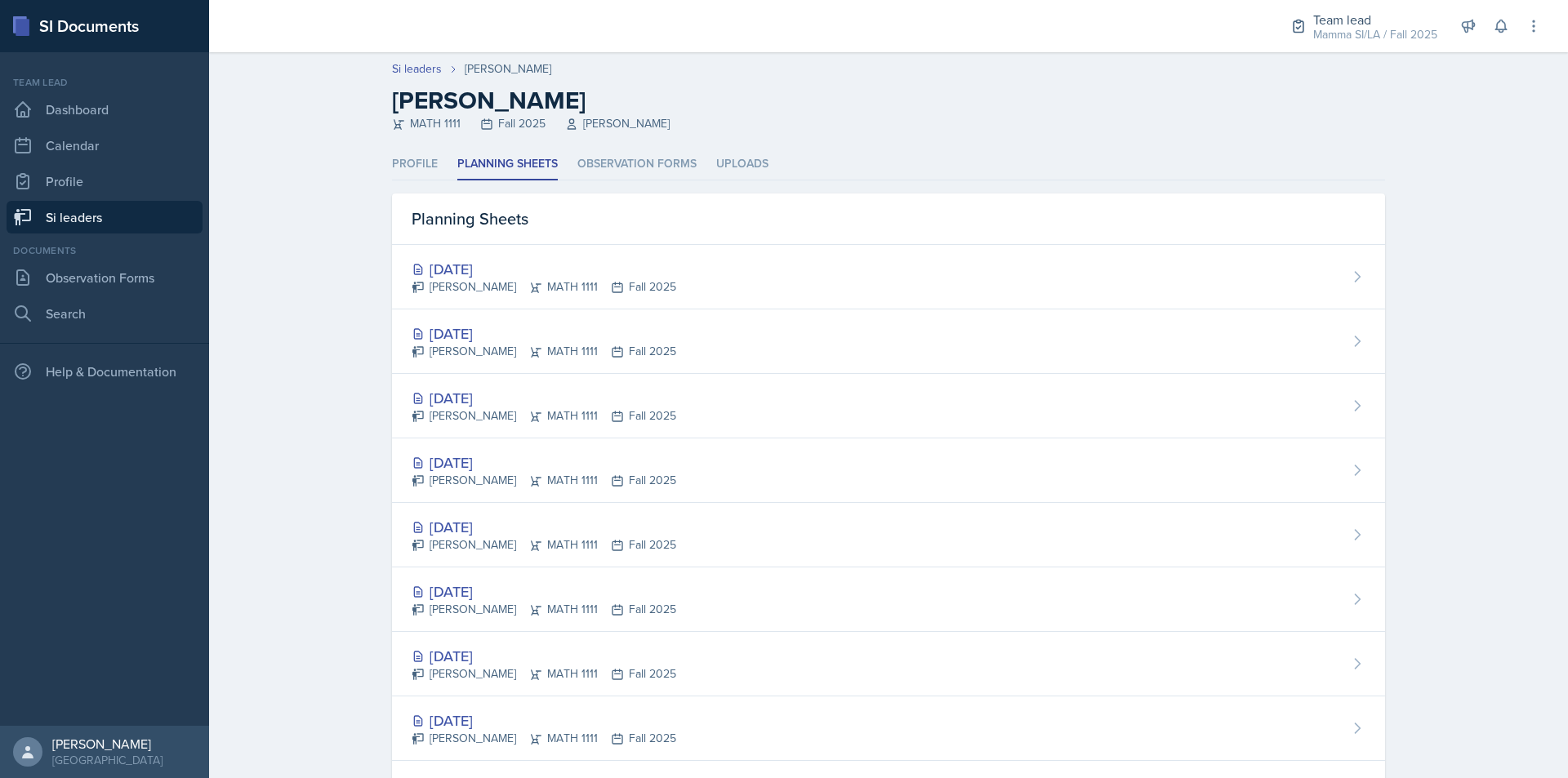
click at [153, 227] on link "Si leaders" at bounding box center [104, 217] width 196 height 32
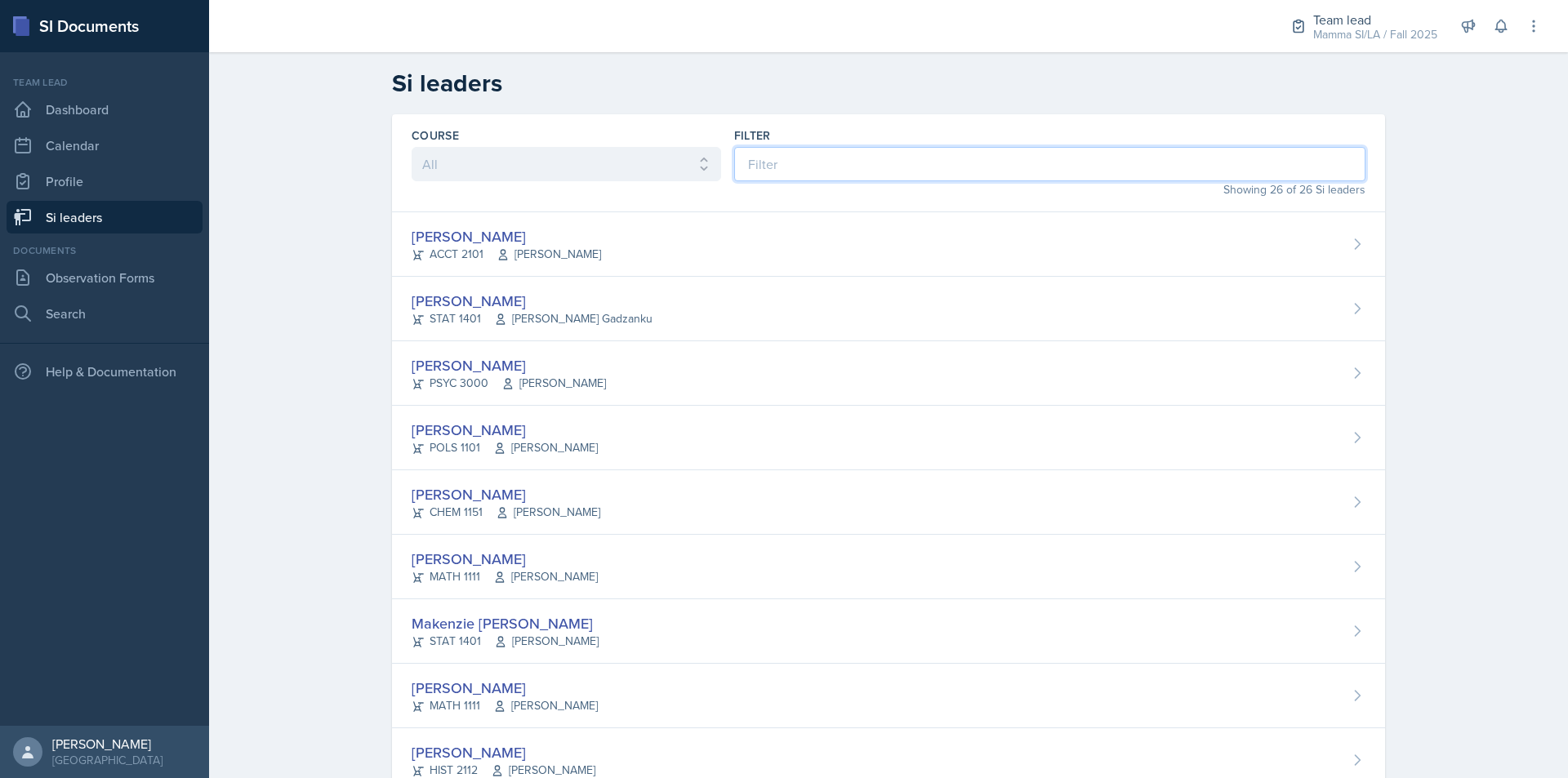
click at [808, 173] on input at bounding box center [1049, 164] width 631 height 34
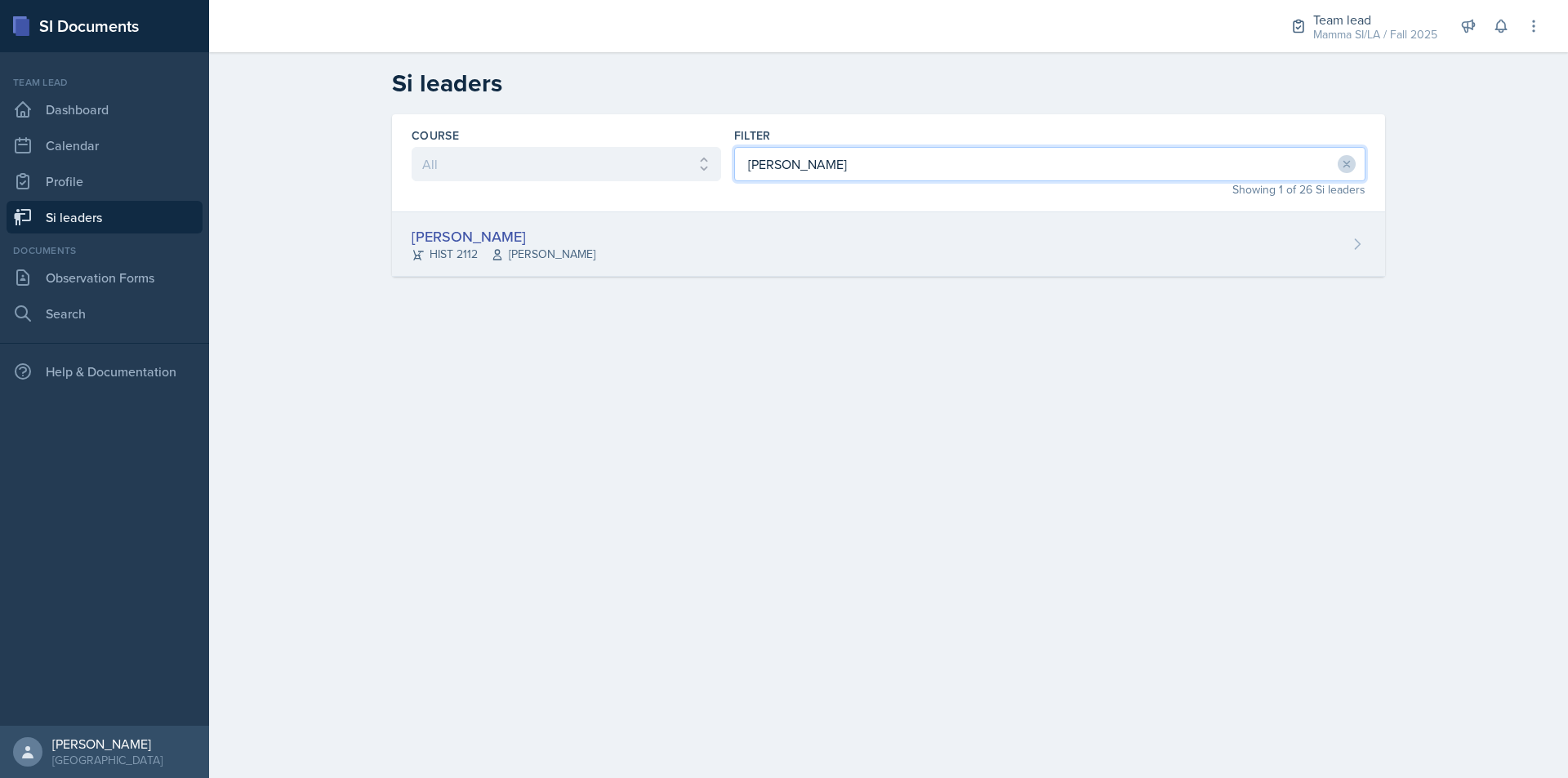
type input "[PERSON_NAME]"
click at [687, 252] on div "[PERSON_NAME] HIST 2112 [PERSON_NAME]" at bounding box center [889, 245] width 993 height 65
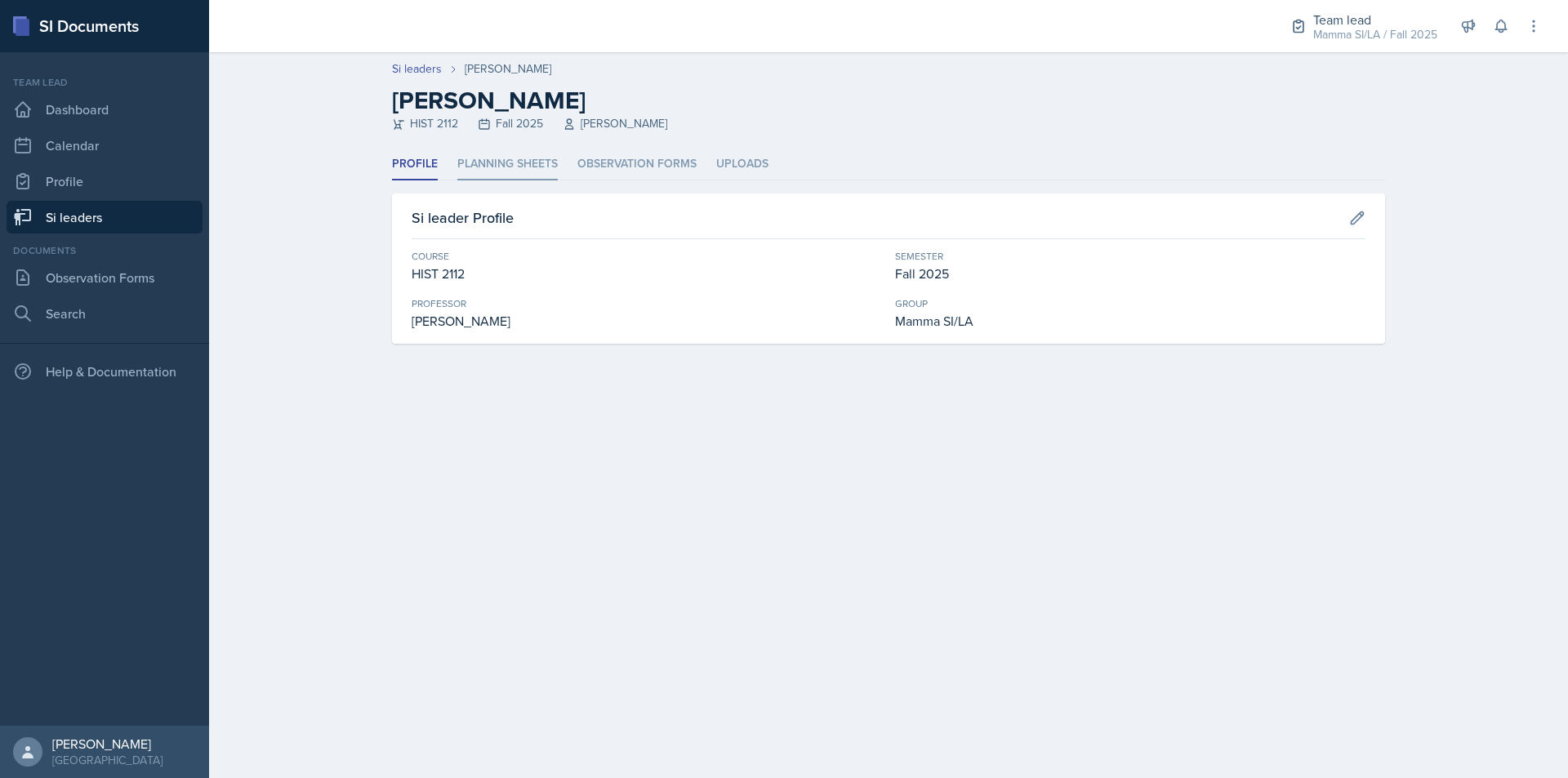
click at [548, 161] on li "Planning Sheets" at bounding box center [507, 165] width 100 height 31
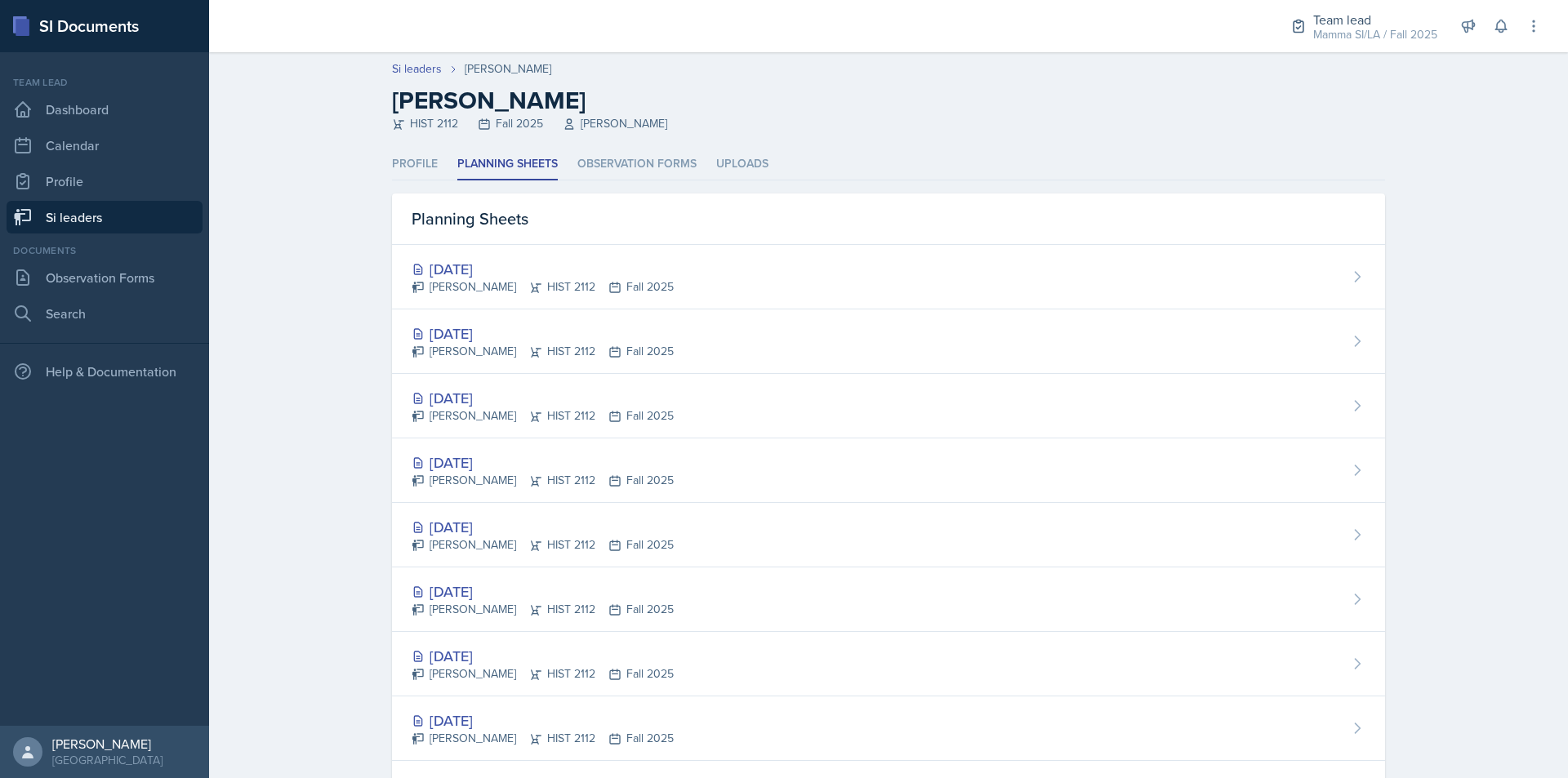
drag, startPoint x: 102, startPoint y: 209, endPoint x: 152, endPoint y: 210, distance: 50.0
click at [102, 209] on link "Si leaders" at bounding box center [104, 217] width 196 height 32
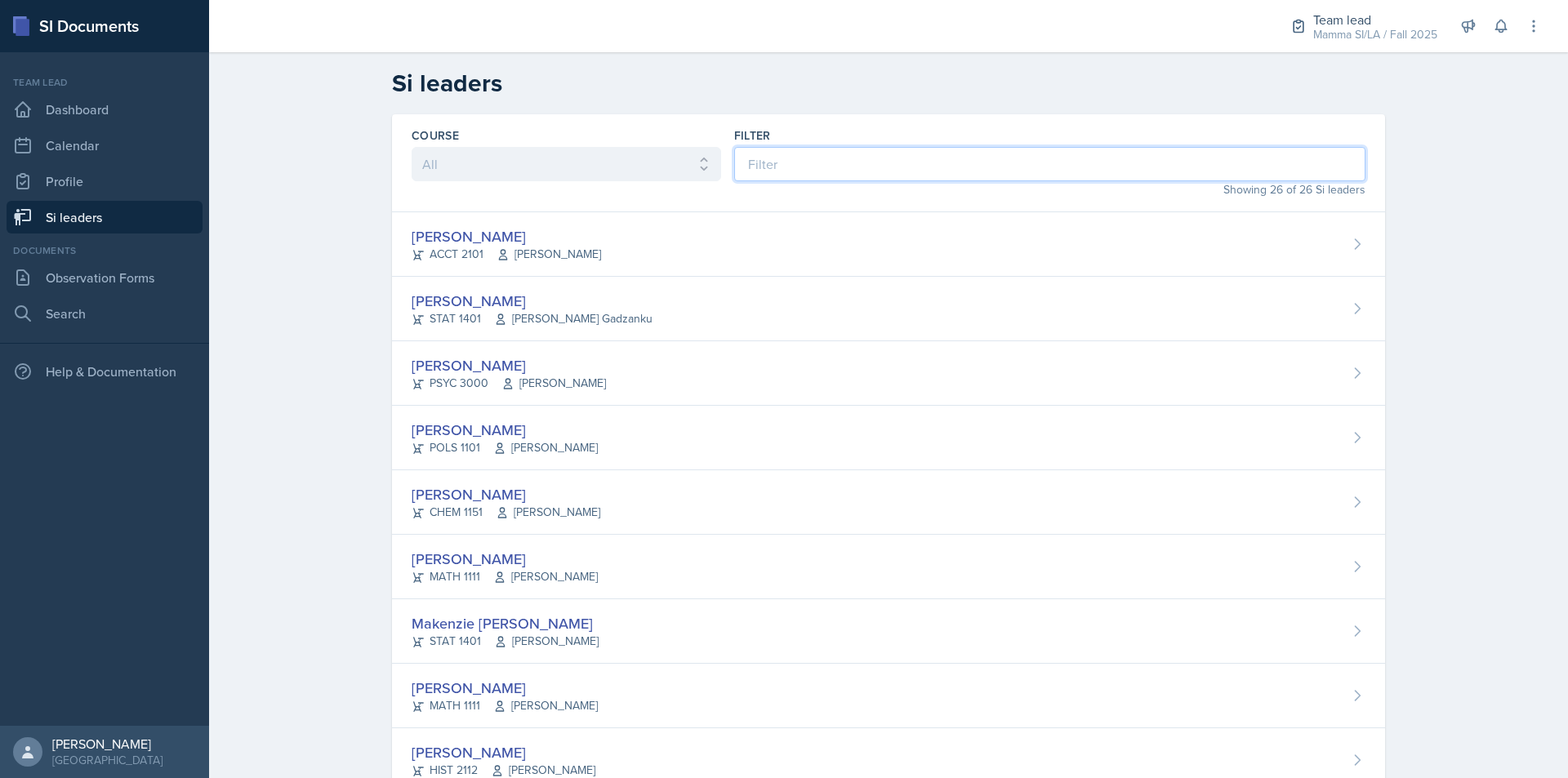
click at [784, 177] on input at bounding box center [1049, 164] width 631 height 34
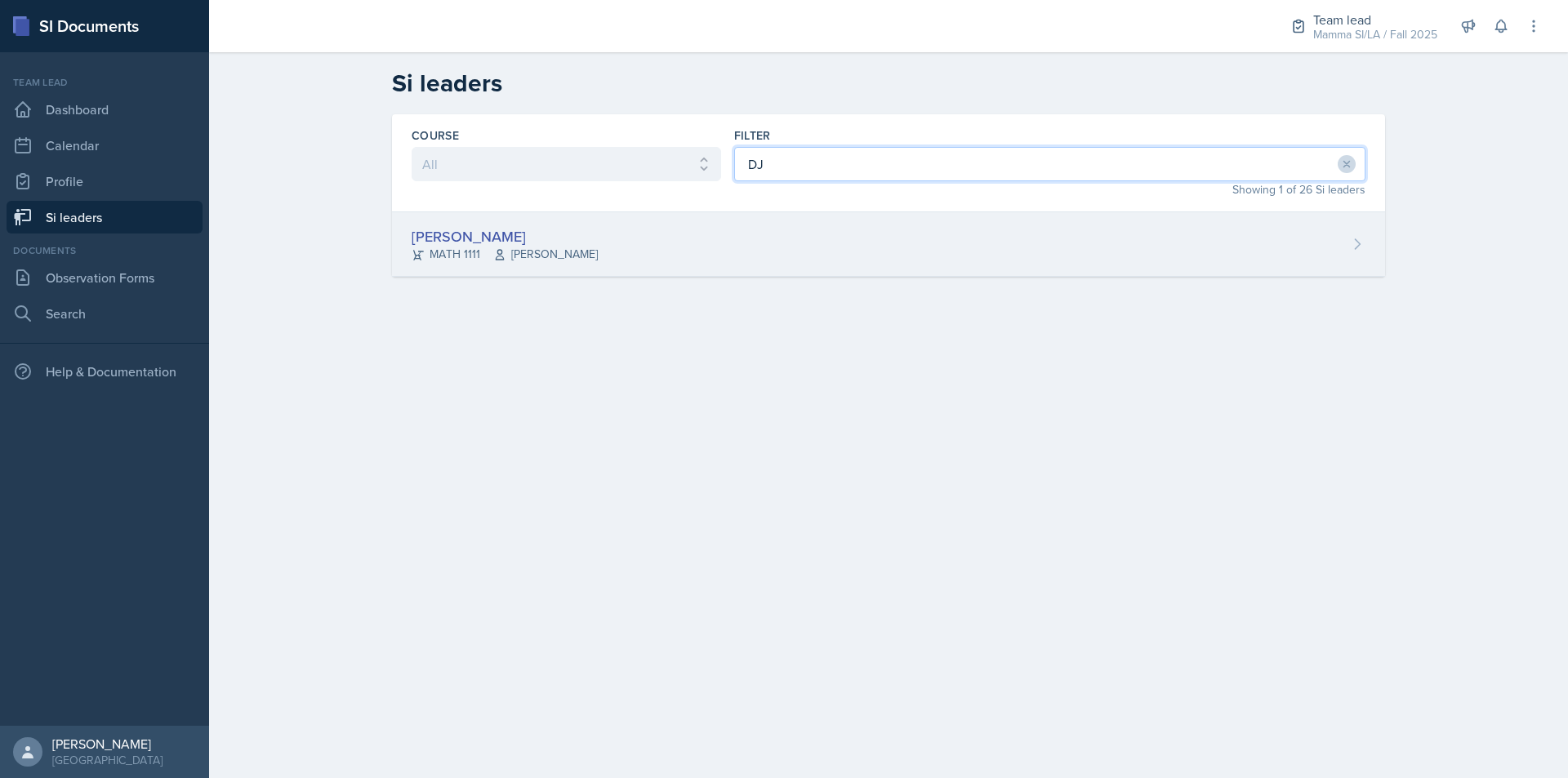
type input "DJ"
click at [784, 213] on div "[PERSON_NAME] MATH 1111 Symon Kimitei" at bounding box center [889, 245] width 993 height 65
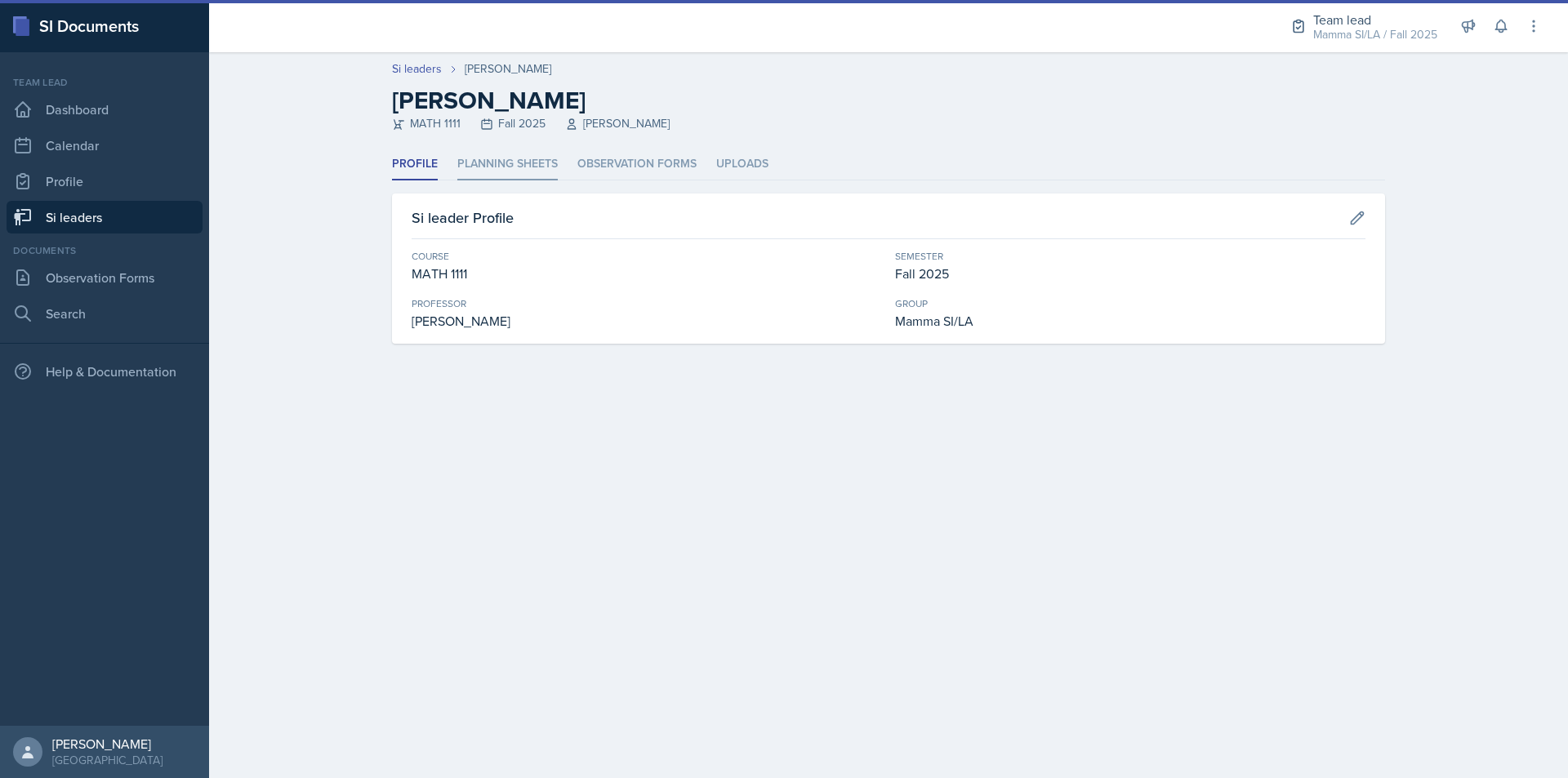
click at [559, 156] on ul "Profile Planning Sheets Observation Forms Uploads" at bounding box center [889, 165] width 993 height 31
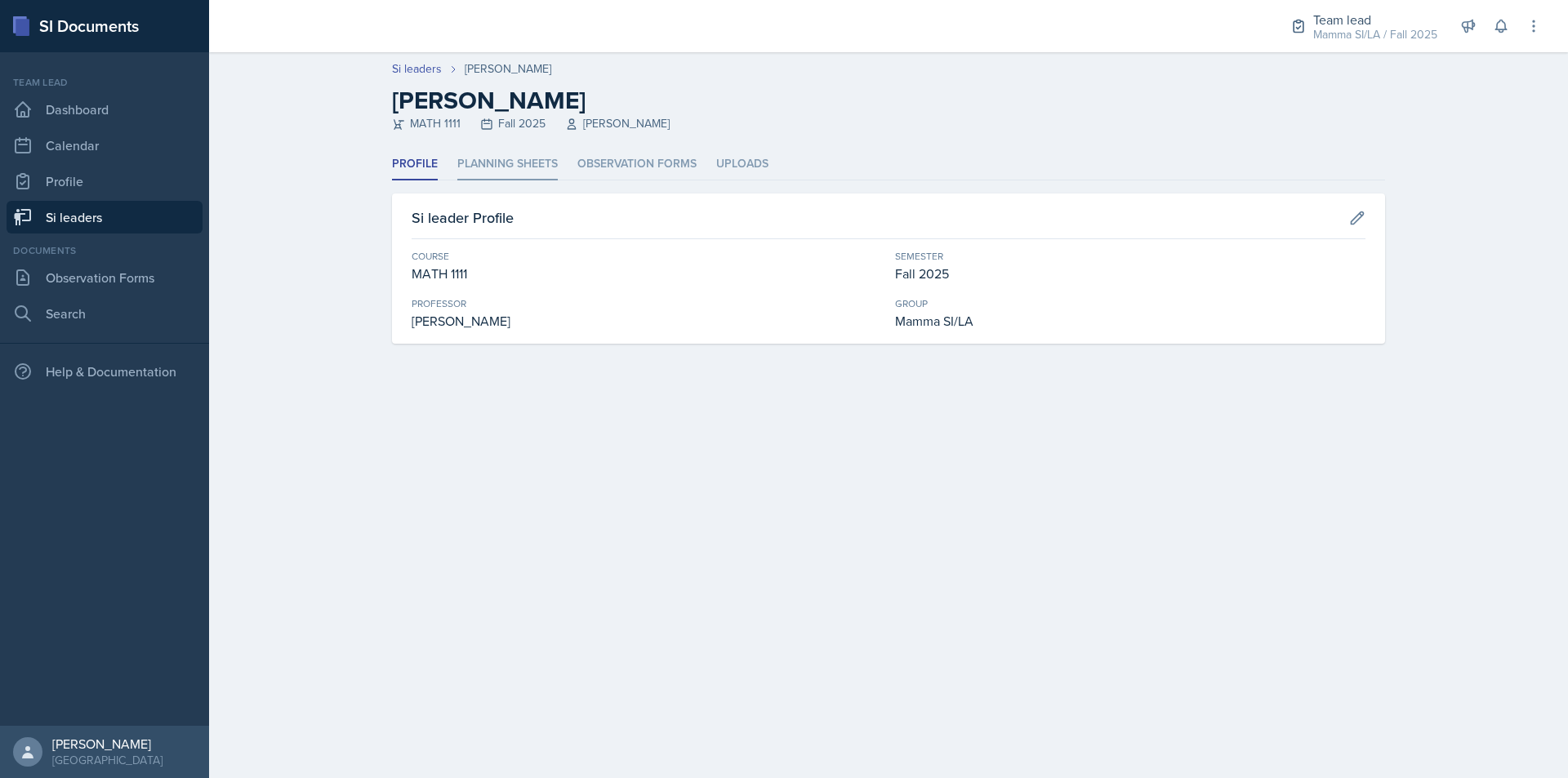
click at [544, 158] on li "Planning Sheets" at bounding box center [507, 165] width 100 height 31
